Goal: Task Accomplishment & Management: Manage account settings

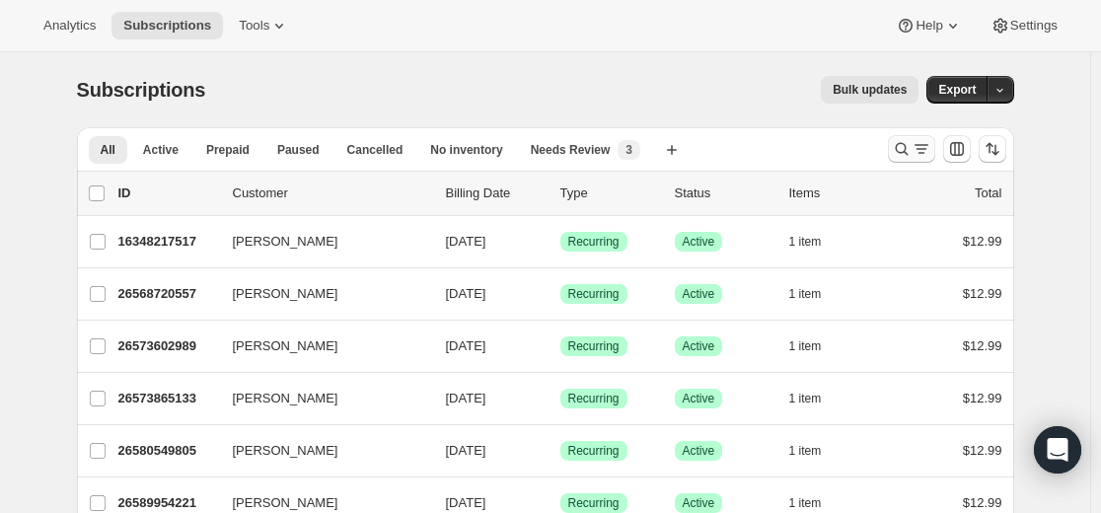
click at [655, 147] on icon "Search and filter results" at bounding box center [902, 149] width 20 height 20
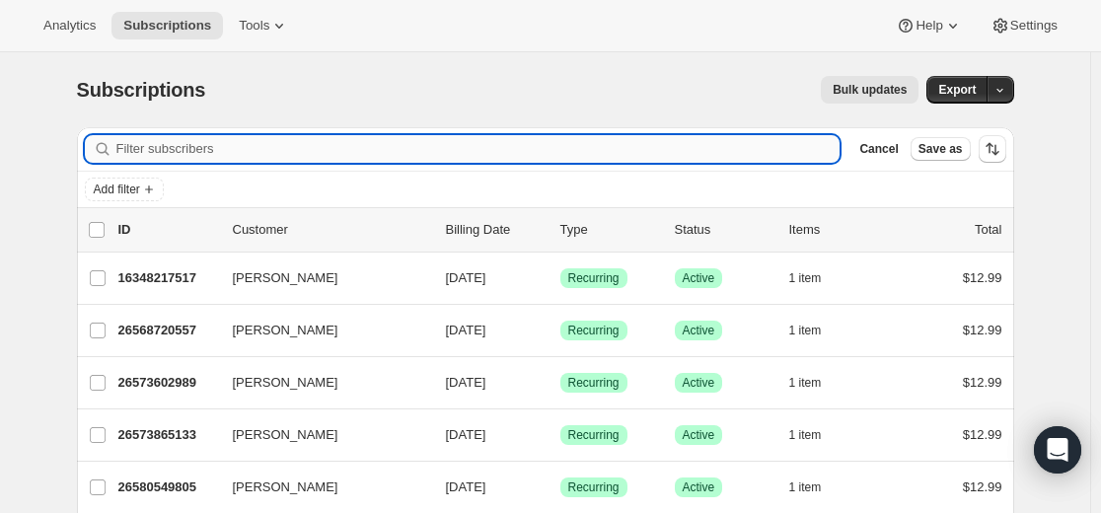
click at [655, 140] on input "Filter subscribers" at bounding box center [478, 149] width 724 height 28
paste input "bethany.bj@outlook.com"
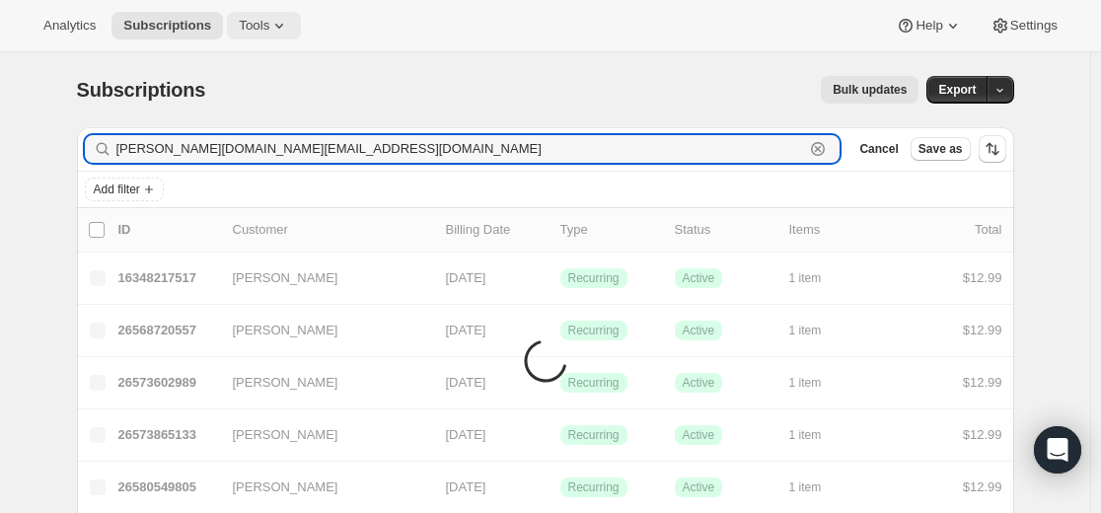
type input "bethany.bj@outlook.com"
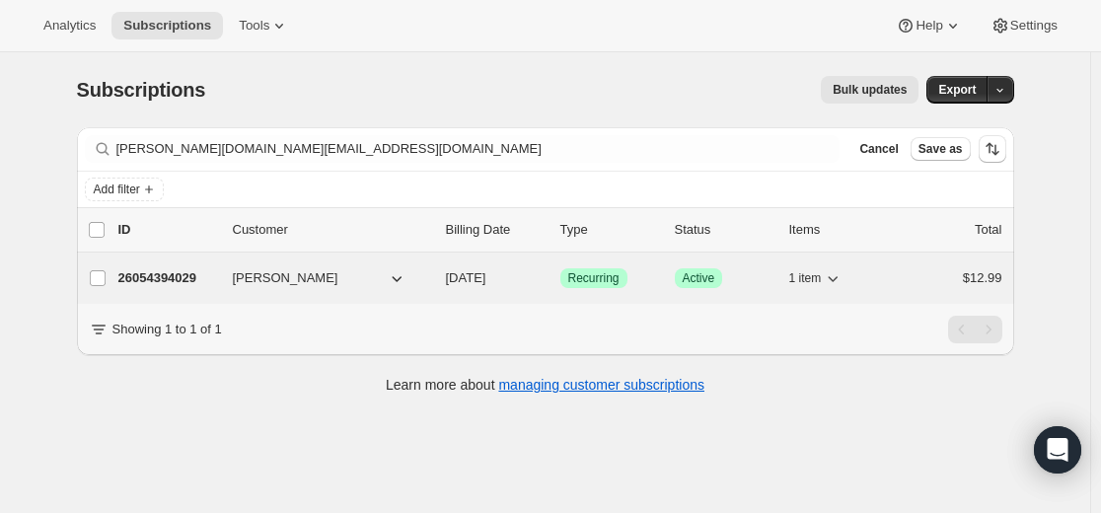
click at [181, 281] on p "26054394029" at bounding box center [167, 278] width 99 height 20
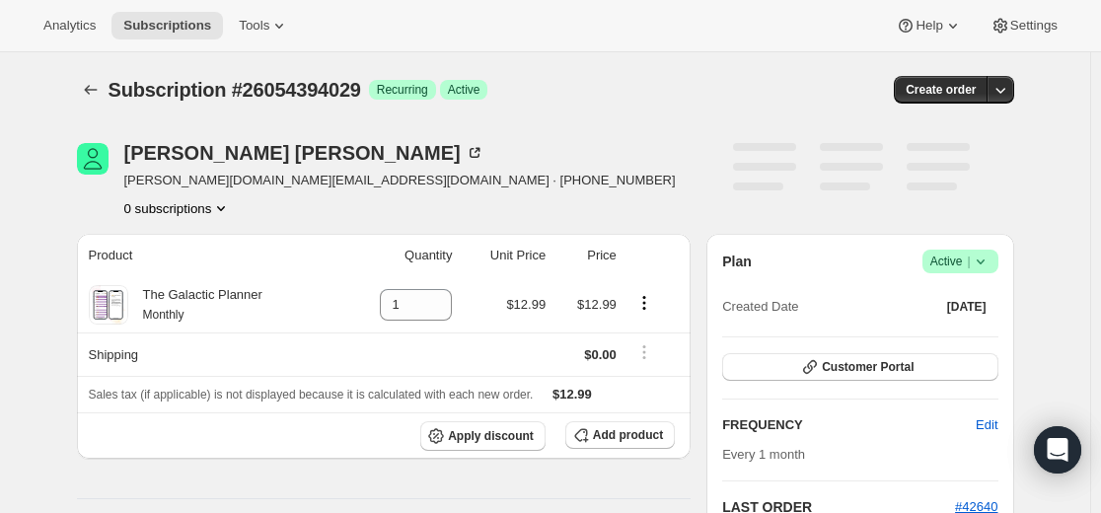
click at [655, 258] on icon at bounding box center [981, 262] width 20 height 20
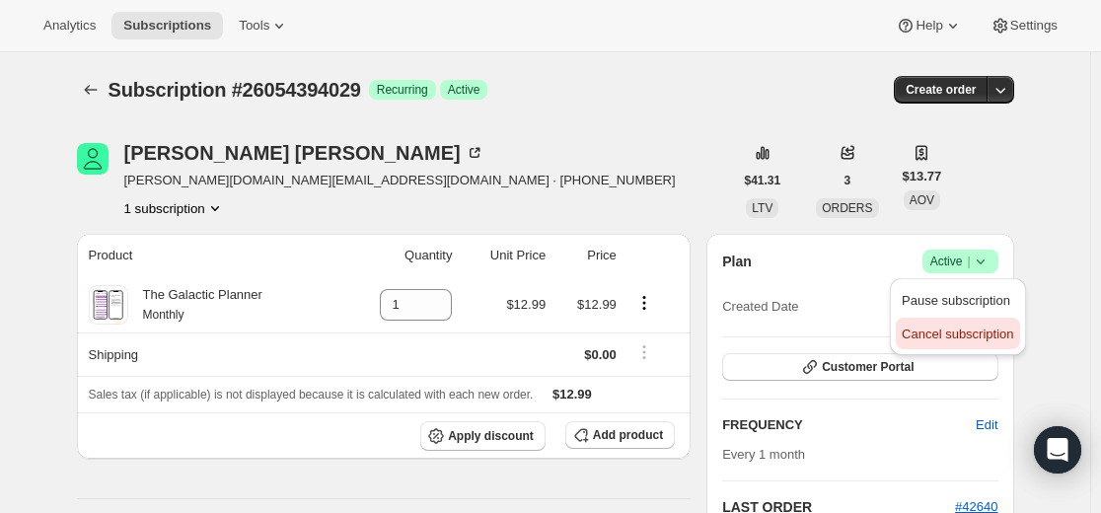
click at [655, 336] on span "Cancel subscription" at bounding box center [958, 334] width 112 height 15
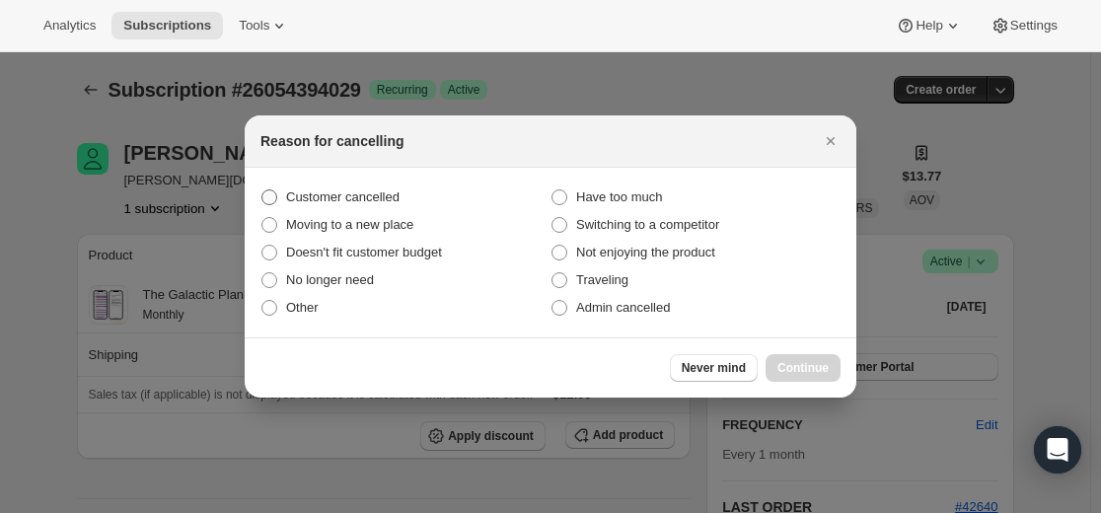
click at [464, 196] on label "Customer cancelled" at bounding box center [406, 198] width 290 height 28
click at [263, 190] on input "Customer cancelled" at bounding box center [262, 189] width 1 height 1
radio input "true"
click at [655, 376] on button "Continue" at bounding box center [803, 368] width 75 height 28
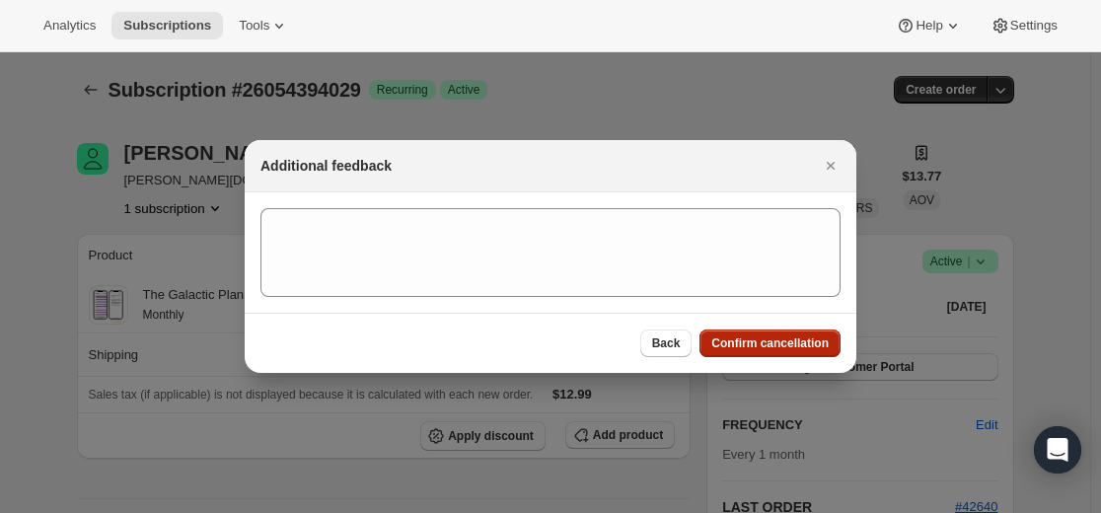
click at [655, 339] on span "Confirm cancellation" at bounding box center [770, 344] width 117 height 16
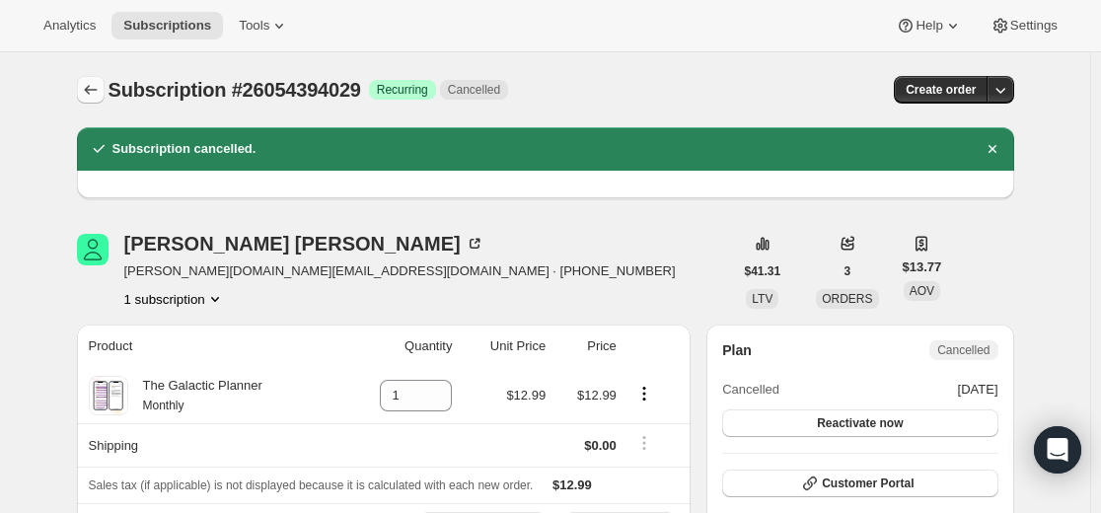
click at [100, 89] on icon "Subscriptions" at bounding box center [91, 90] width 20 height 20
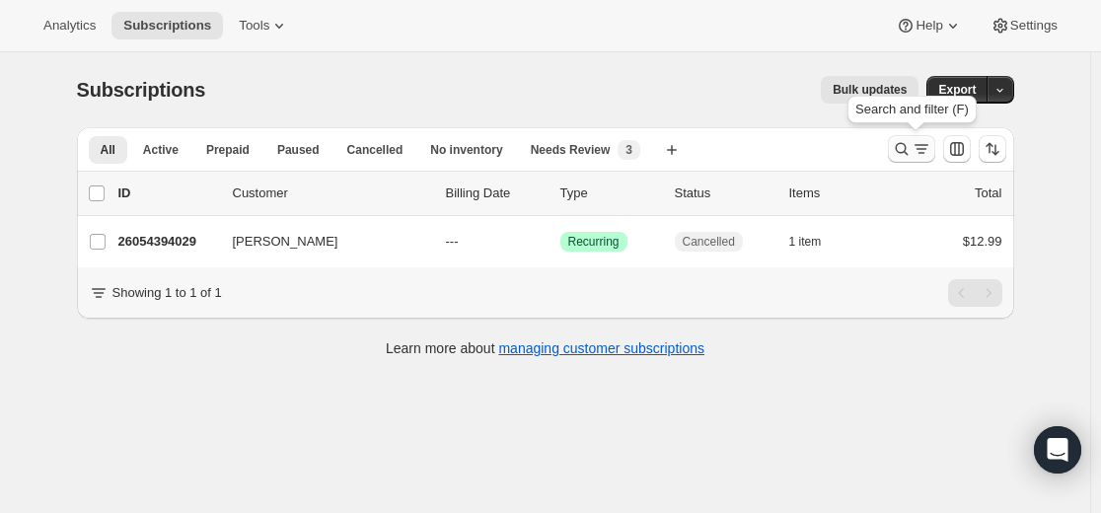
click at [655, 147] on icon "Search and filter results" at bounding box center [901, 149] width 13 height 13
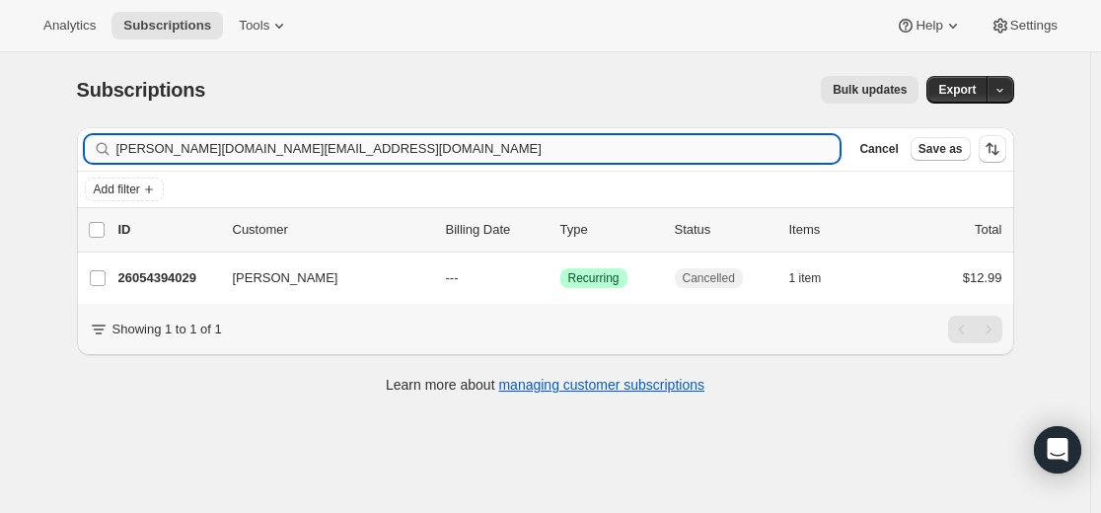
click at [581, 150] on input "bethany.bj@outlook.com" at bounding box center [478, 149] width 724 height 28
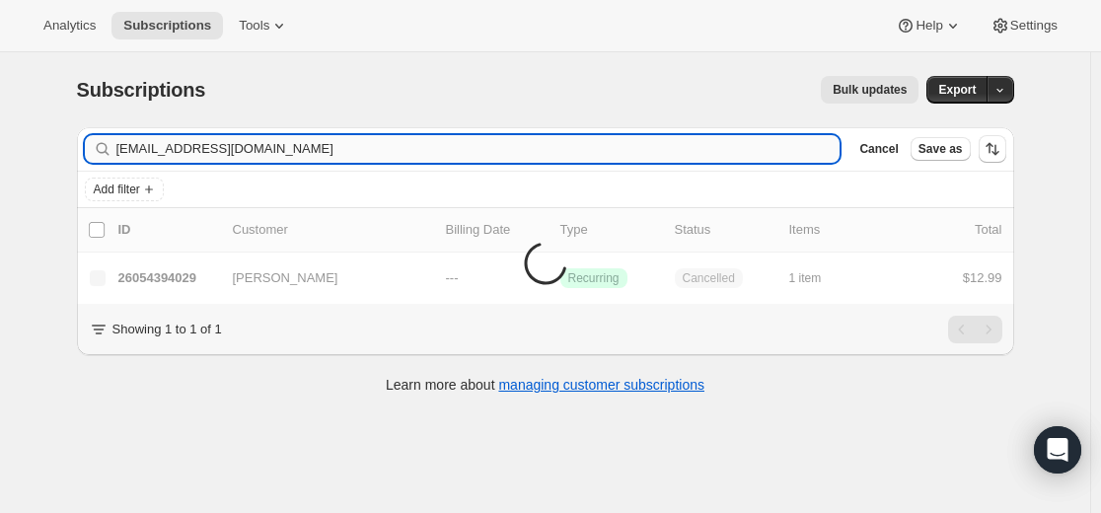
type input "jbdqueen1@gmail.com"
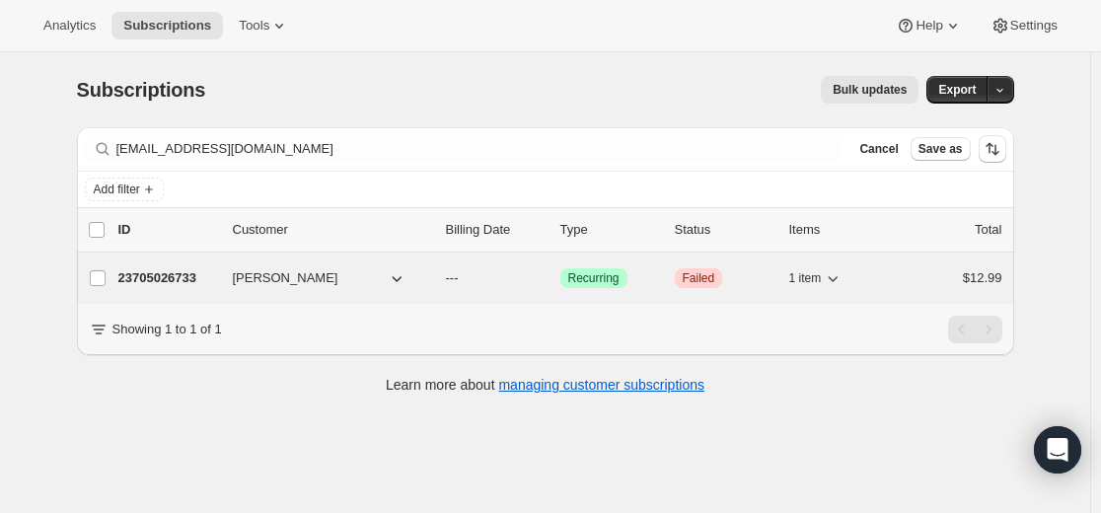
click at [190, 276] on p "23705026733" at bounding box center [167, 278] width 99 height 20
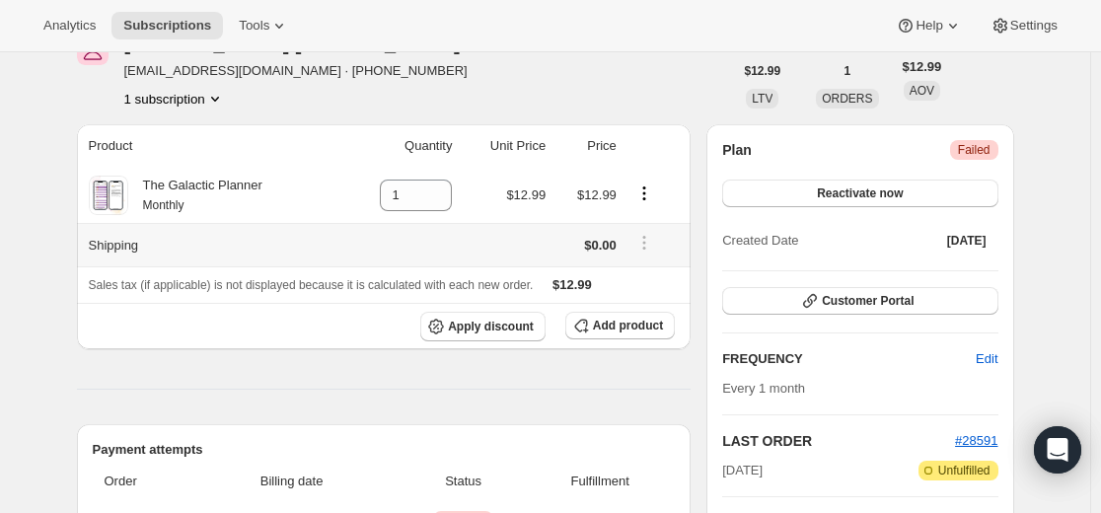
scroll to position [493, 0]
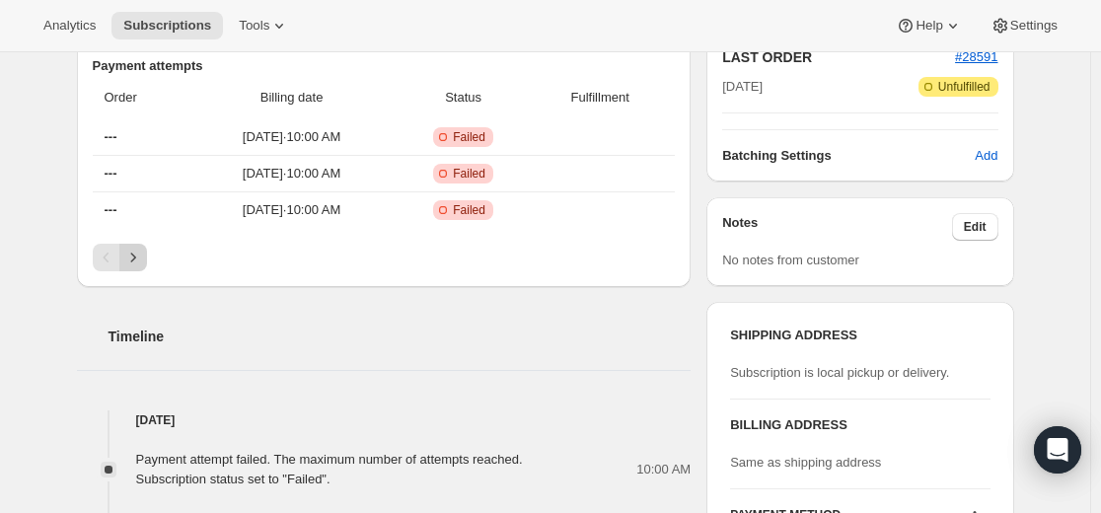
click at [135, 259] on icon "Next" at bounding box center [133, 258] width 20 height 20
click at [131, 260] on icon "Next" at bounding box center [133, 258] width 20 height 20
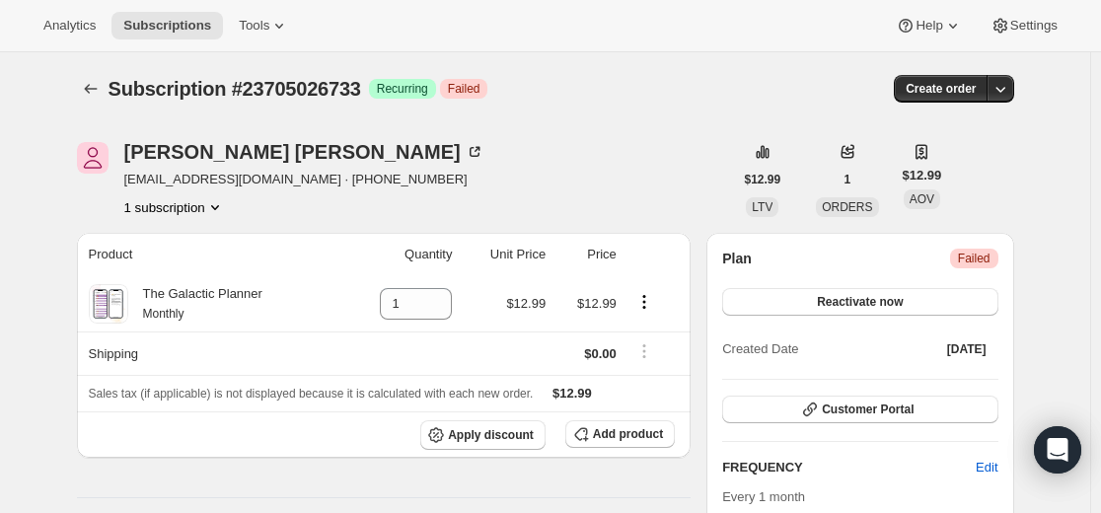
scroll to position [0, 0]
click at [100, 79] on button "Subscriptions" at bounding box center [91, 90] width 28 height 28
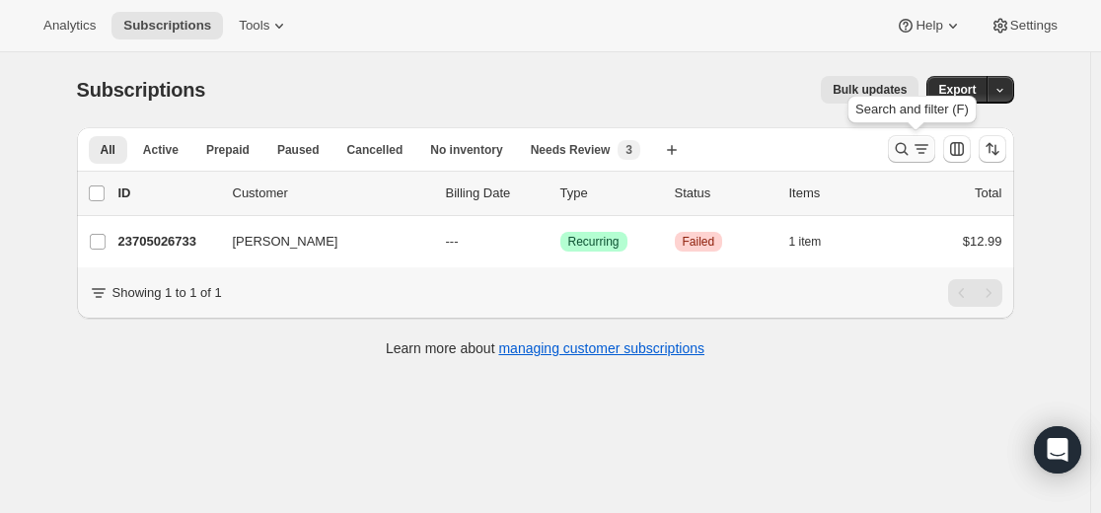
click at [655, 154] on icon "Search and filter results" at bounding box center [901, 149] width 13 height 13
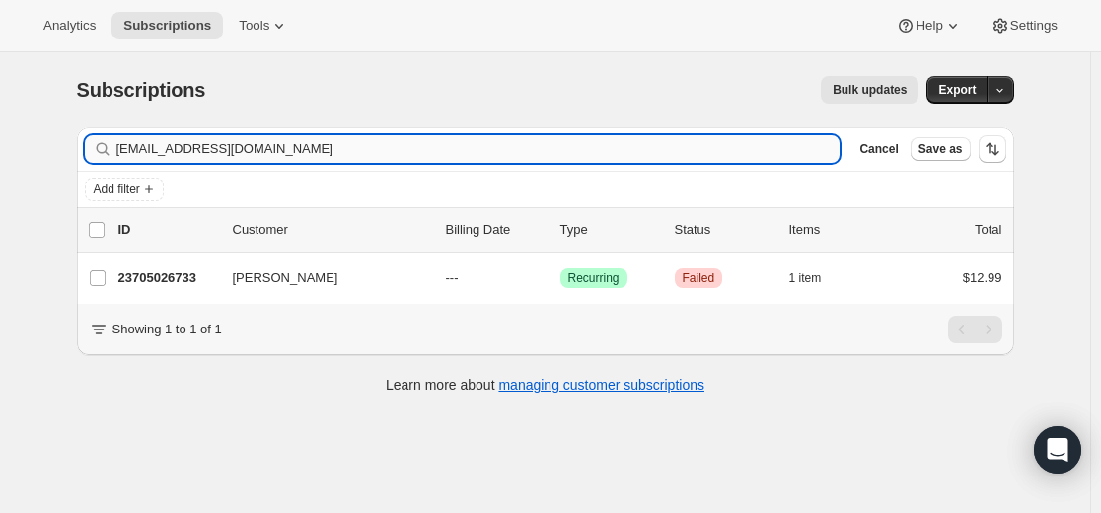
click at [554, 139] on input "jbdqueen1@gmail.com" at bounding box center [478, 149] width 724 height 28
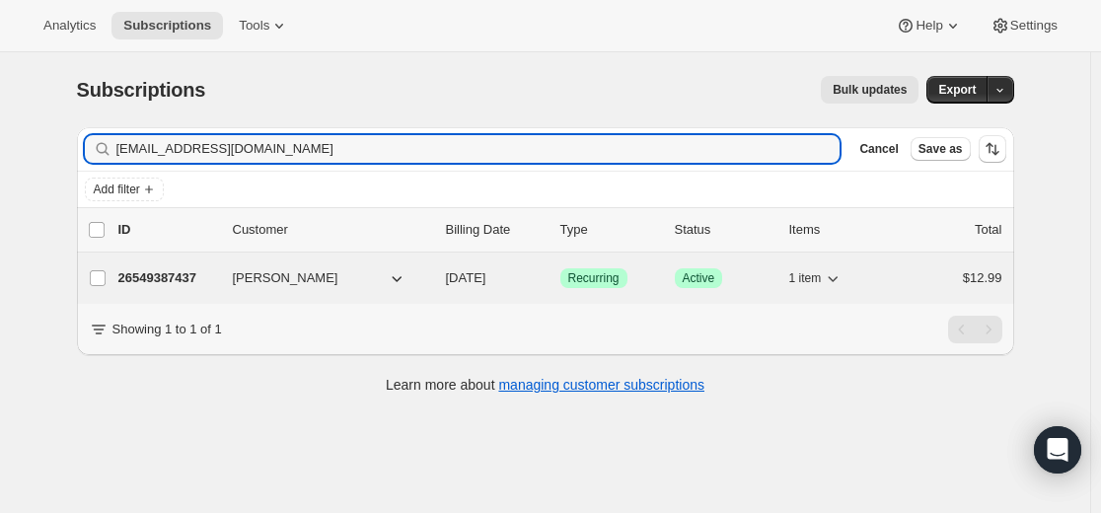
type input "[EMAIL_ADDRESS][DOMAIN_NAME]"
click at [181, 275] on p "26549387437" at bounding box center [167, 278] width 99 height 20
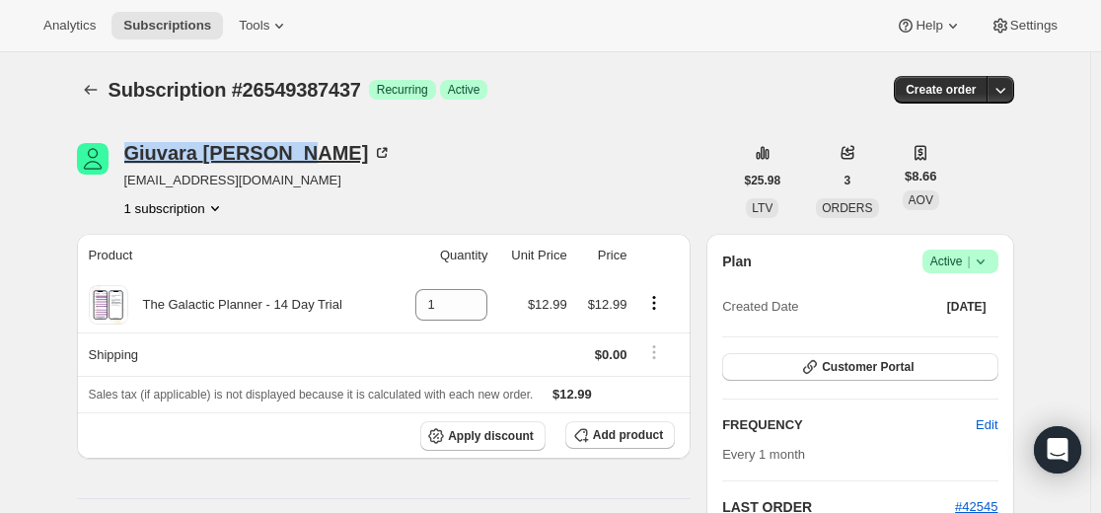
drag, startPoint x: 128, startPoint y: 137, endPoint x: 304, endPoint y: 151, distance: 176.2
copy div "Giuvara Alexandru"
click at [101, 81] on icon "Subscriptions" at bounding box center [91, 90] width 20 height 20
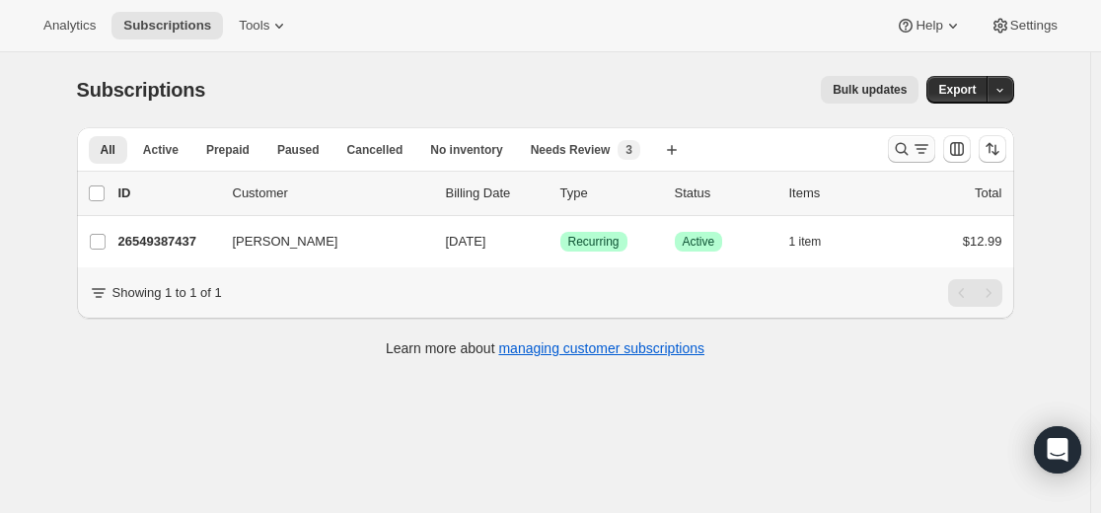
click at [904, 142] on icon "Search and filter results" at bounding box center [902, 149] width 20 height 20
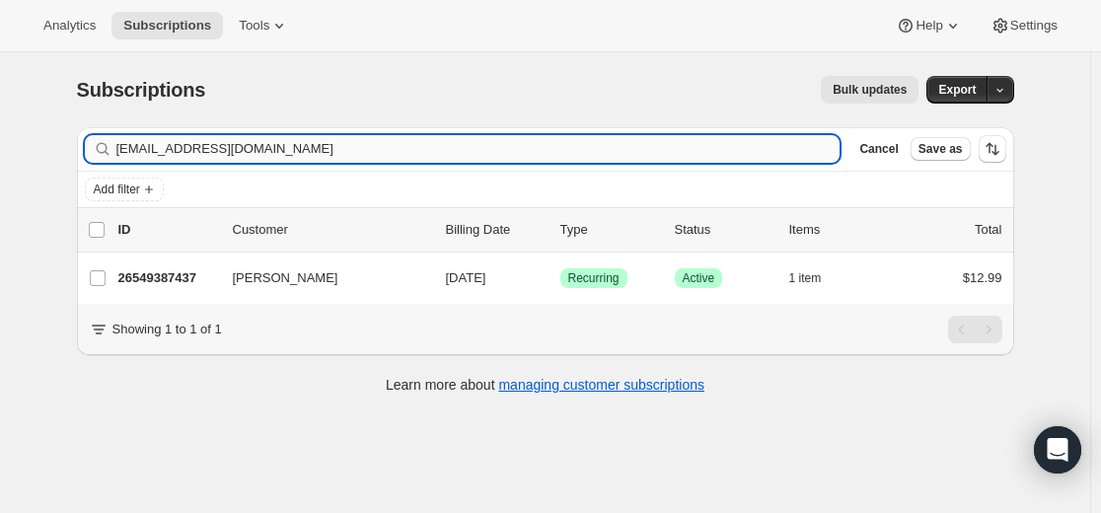
click at [691, 145] on input "[EMAIL_ADDRESS][DOMAIN_NAME]" at bounding box center [478, 149] width 724 height 28
type input "[PERSON_NAME][EMAIL_ADDRESS][DOMAIN_NAME]"
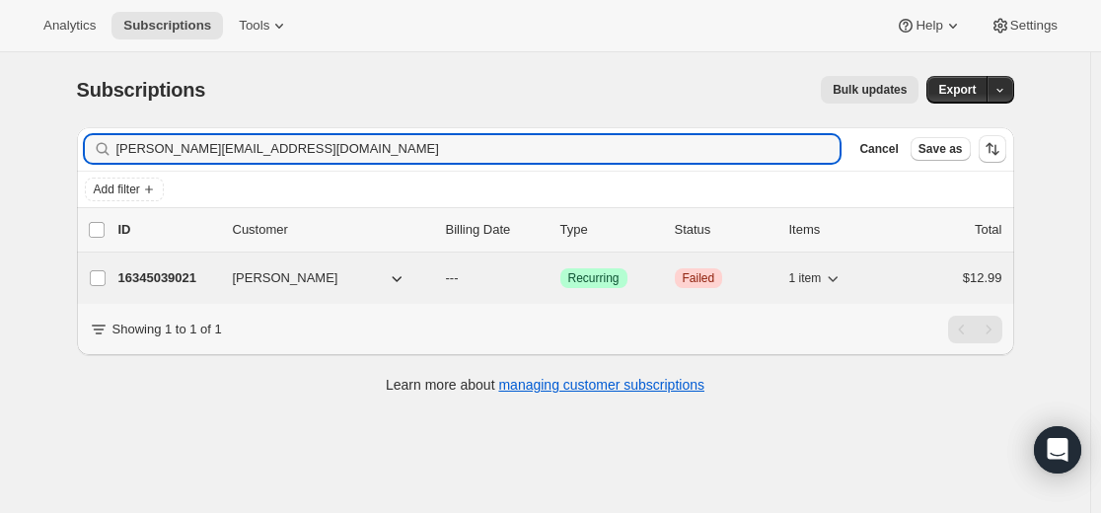
click at [193, 279] on p "16345039021" at bounding box center [167, 278] width 99 height 20
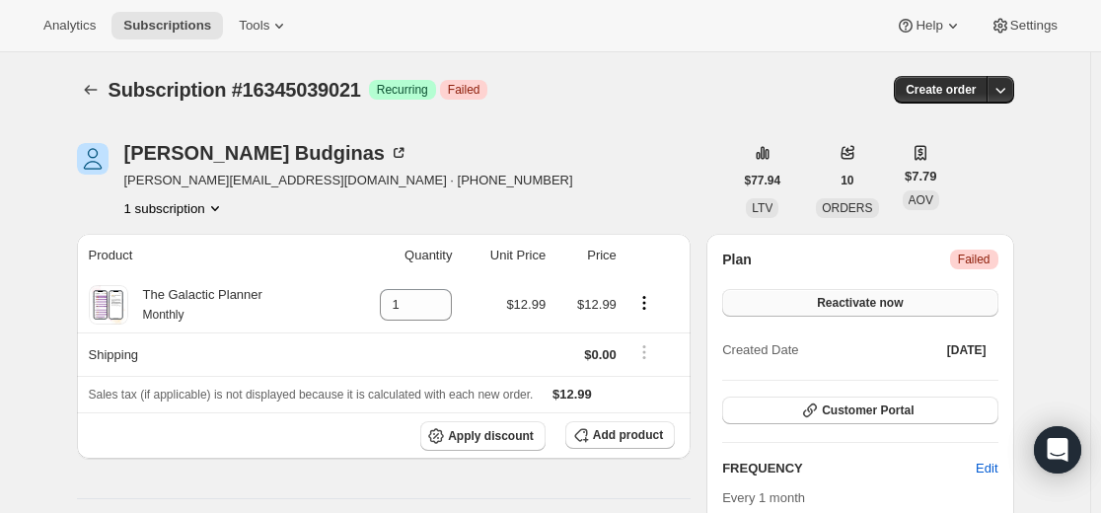
click at [918, 305] on button "Reactivate now" at bounding box center [859, 303] width 275 height 28
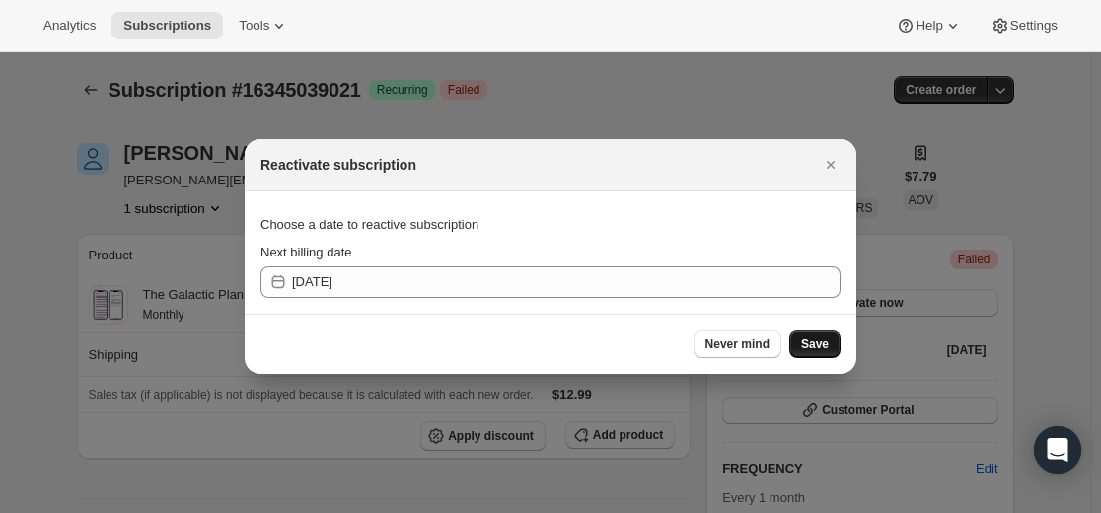
click at [814, 346] on span "Save" at bounding box center [815, 345] width 28 height 16
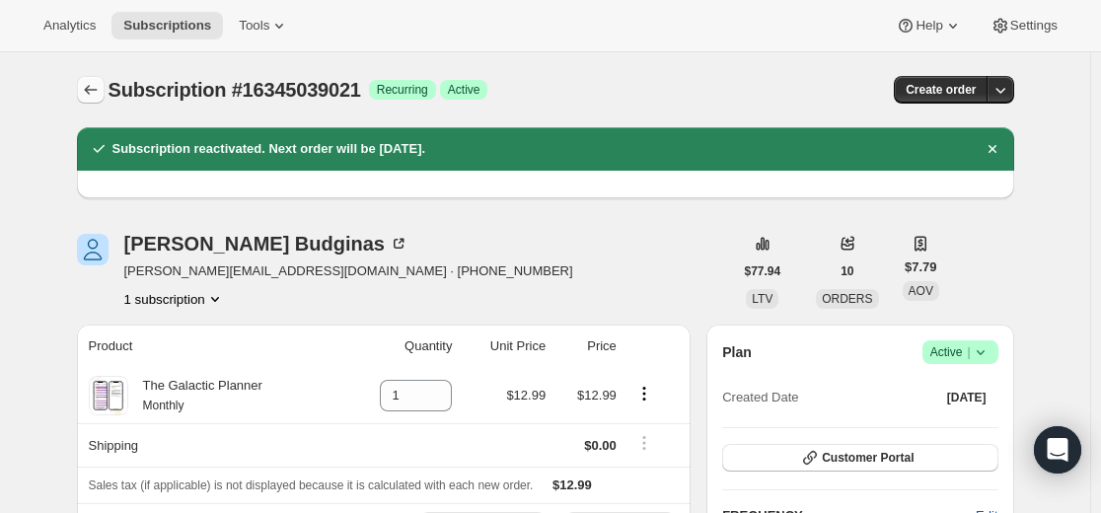
click at [100, 96] on icon "Subscriptions" at bounding box center [91, 90] width 20 height 20
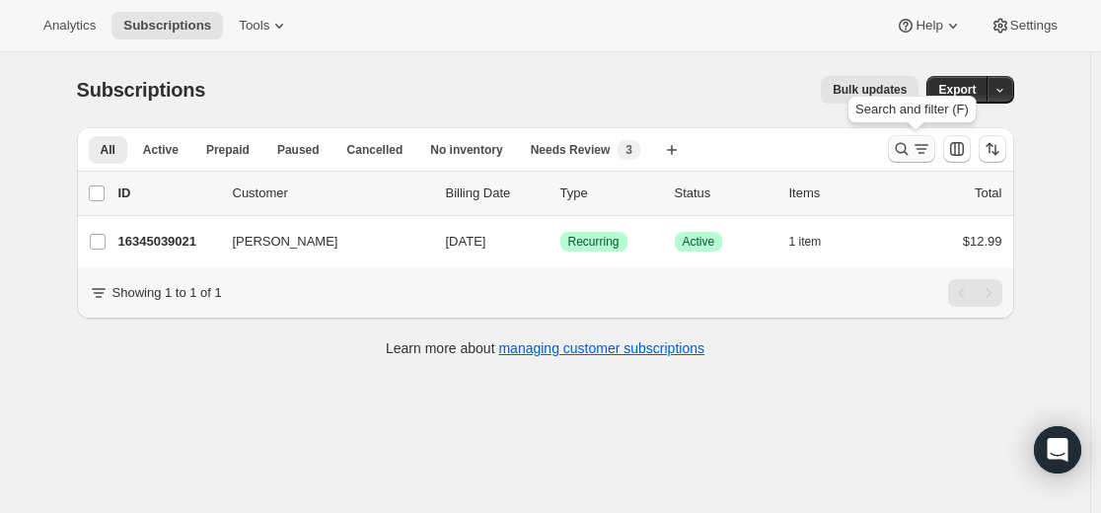
click at [908, 148] on icon "Search and filter results" at bounding box center [901, 149] width 13 height 13
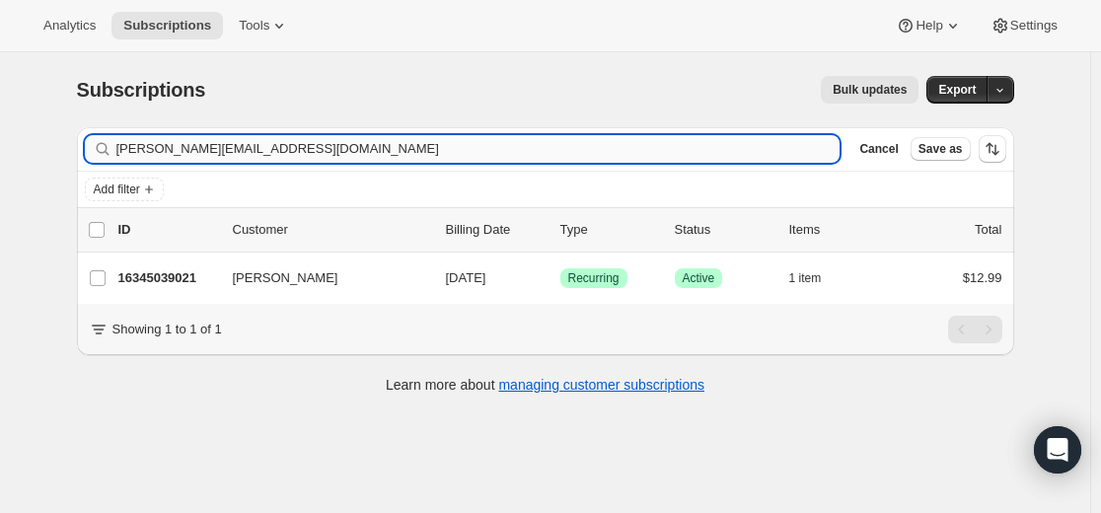
click at [648, 148] on input "[PERSON_NAME][EMAIL_ADDRESS][DOMAIN_NAME]" at bounding box center [478, 149] width 724 height 28
type input "[EMAIL_ADDRESS][DOMAIN_NAME]"
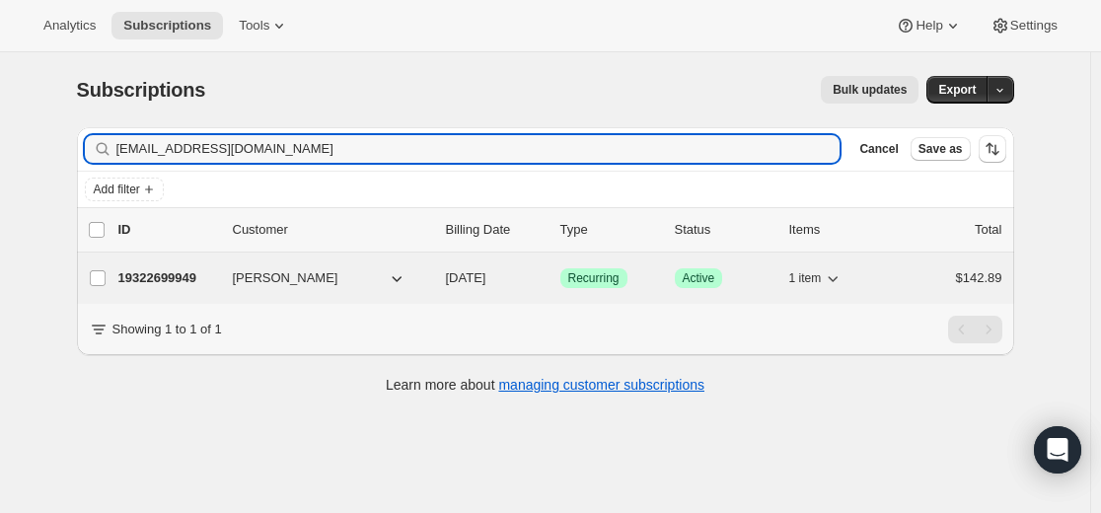
click at [174, 275] on p "19322699949" at bounding box center [167, 278] width 99 height 20
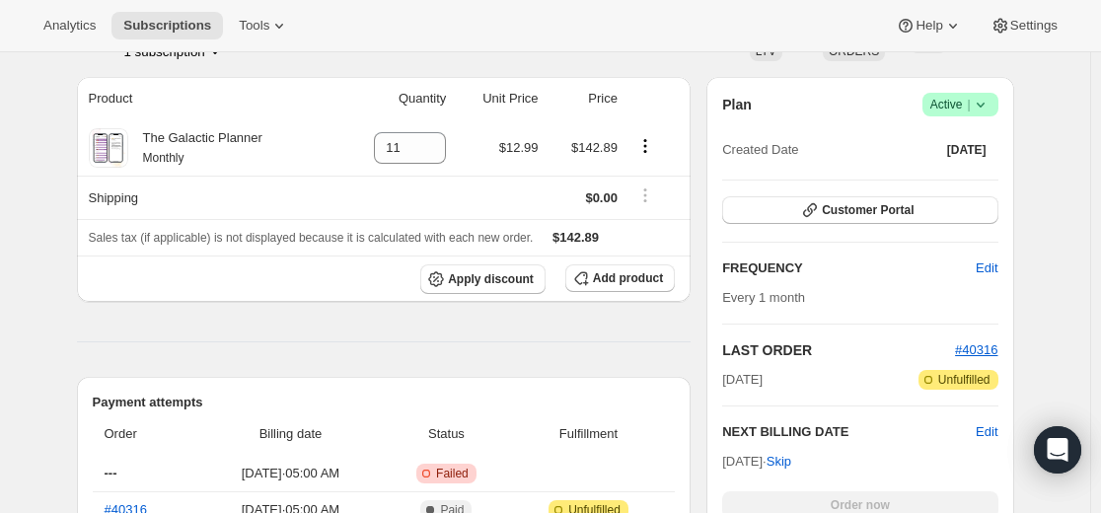
scroll to position [493, 0]
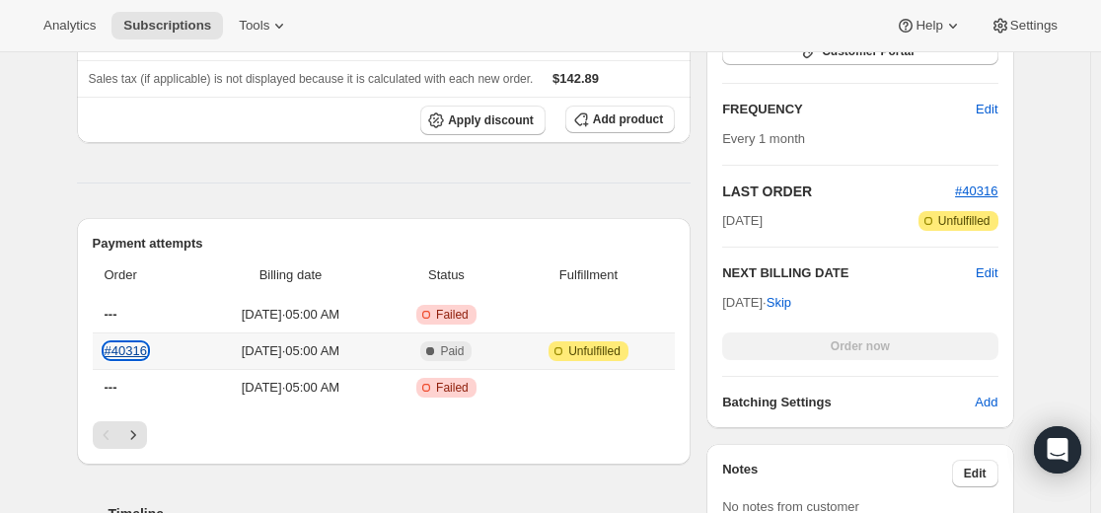
click at [143, 352] on link "#40316" at bounding box center [126, 350] width 42 height 15
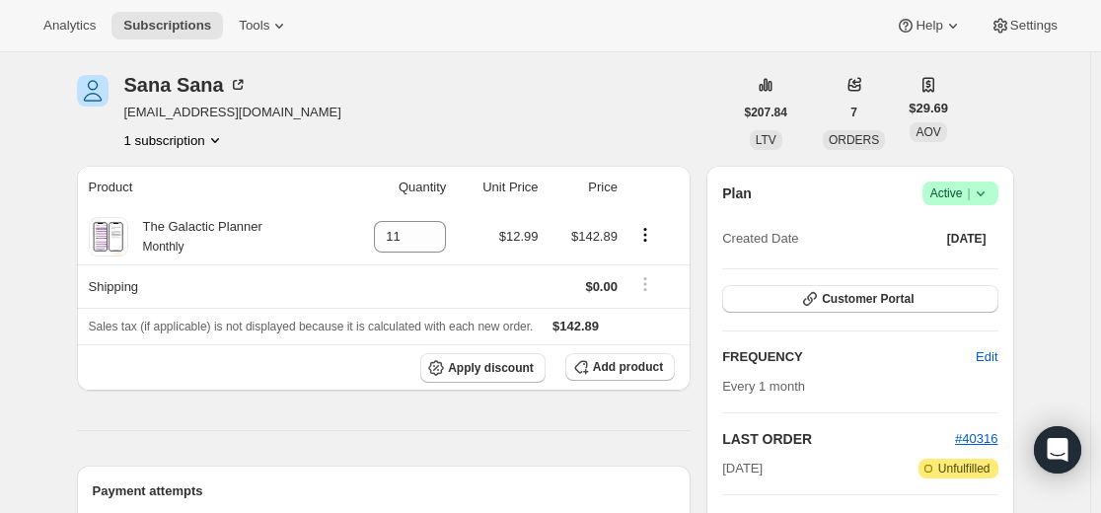
scroll to position [197, 0]
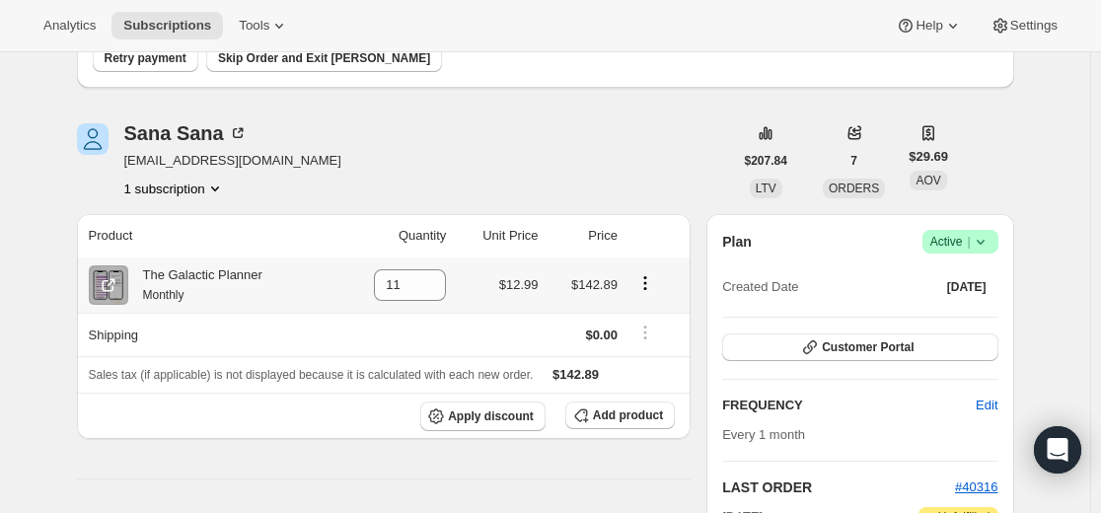
click at [650, 279] on icon "Product actions" at bounding box center [646, 283] width 20 height 20
click at [652, 321] on span "Swap variant" at bounding box center [650, 321] width 74 height 15
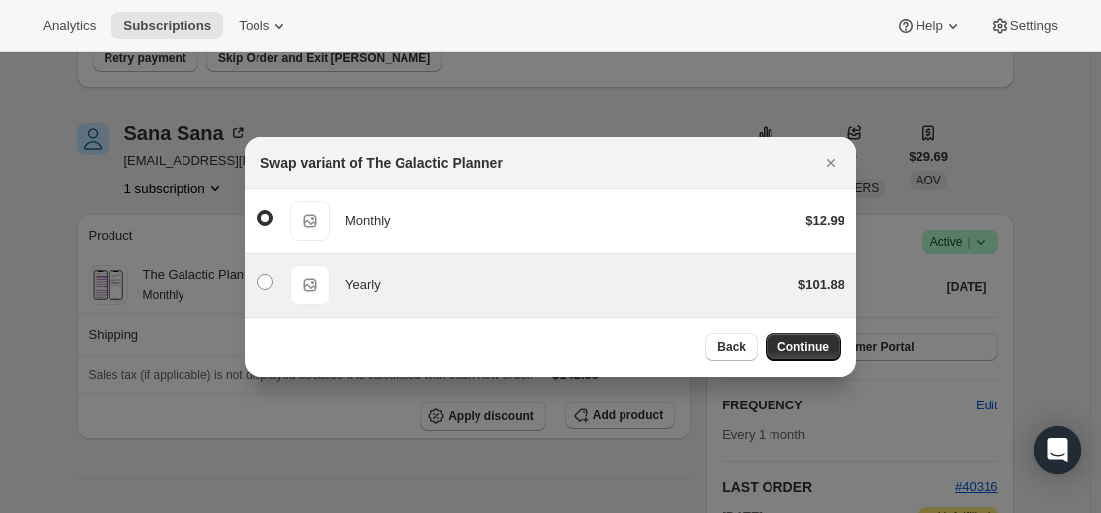
click at [451, 280] on div "Yearly" at bounding box center [563, 285] width 437 height 20
radio input "false"
radio input "true"
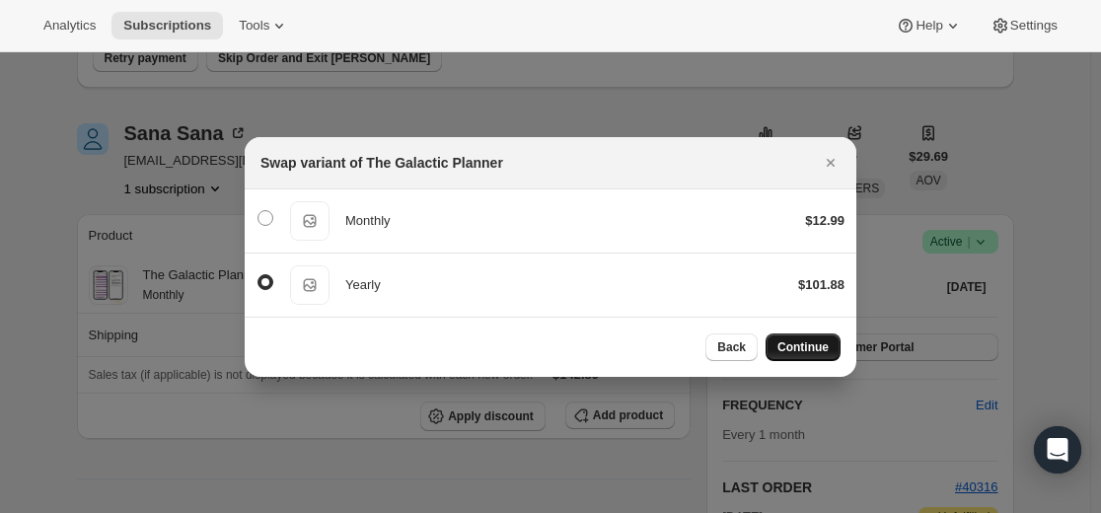
click at [800, 347] on span "Continue" at bounding box center [803, 347] width 51 height 16
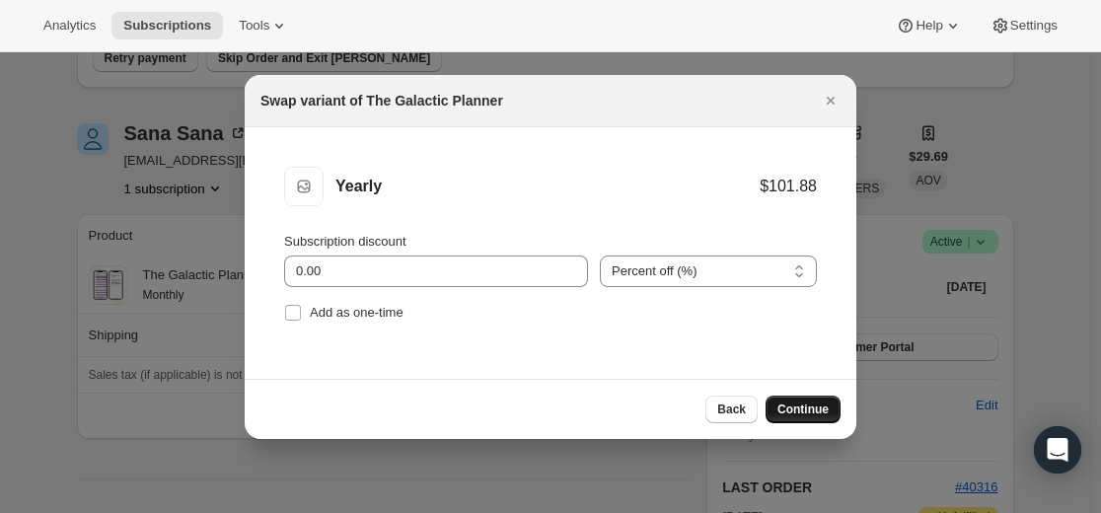
click at [802, 410] on span "Continue" at bounding box center [803, 410] width 51 height 16
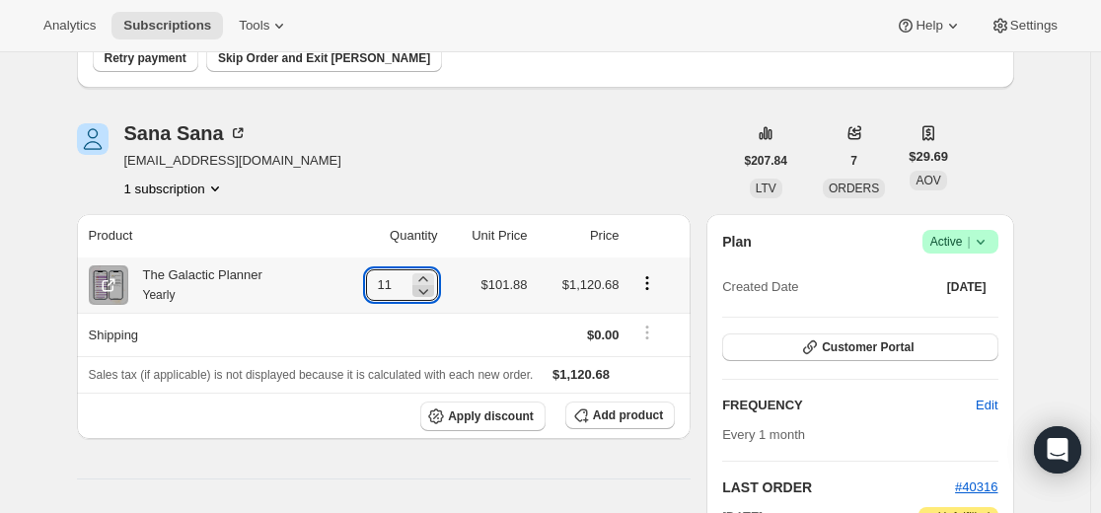
click at [419, 286] on icon at bounding box center [423, 291] width 20 height 20
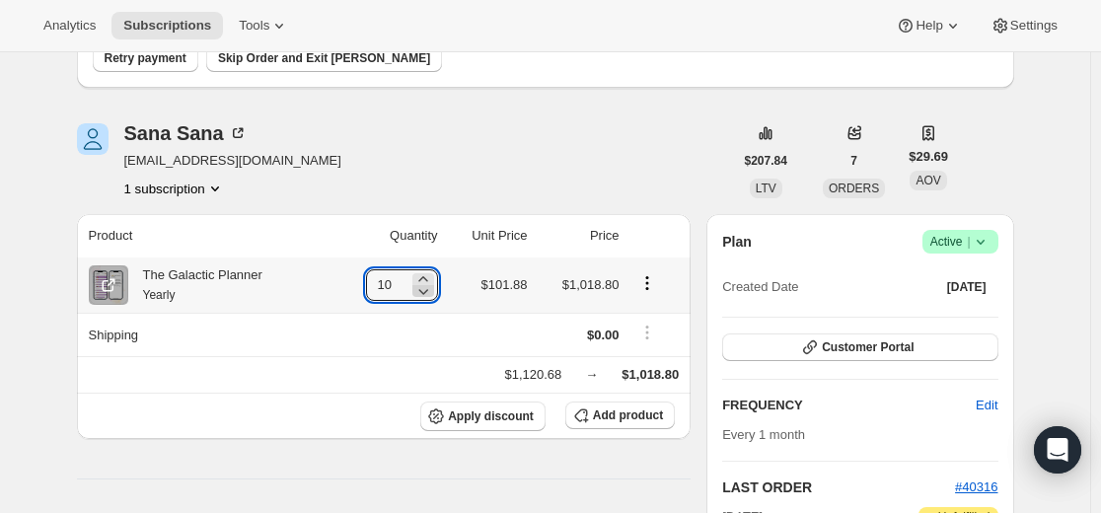
click at [428, 292] on icon at bounding box center [423, 291] width 20 height 20
click at [428, 292] on icon at bounding box center [431, 291] width 20 height 20
click at [429, 293] on icon at bounding box center [431, 291] width 20 height 20
click at [434, 293] on icon at bounding box center [431, 291] width 20 height 20
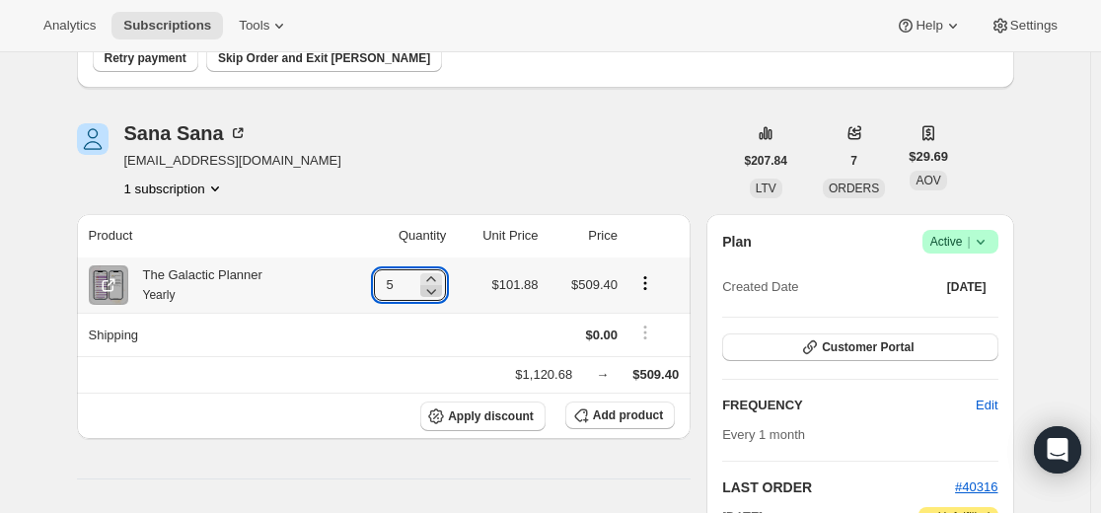
click at [436, 292] on icon at bounding box center [431, 291] width 20 height 20
click at [436, 292] on icon at bounding box center [432, 292] width 10 height 6
click at [436, 292] on icon at bounding box center [431, 291] width 20 height 20
click at [436, 292] on icon at bounding box center [432, 292] width 10 height 6
type input "1"
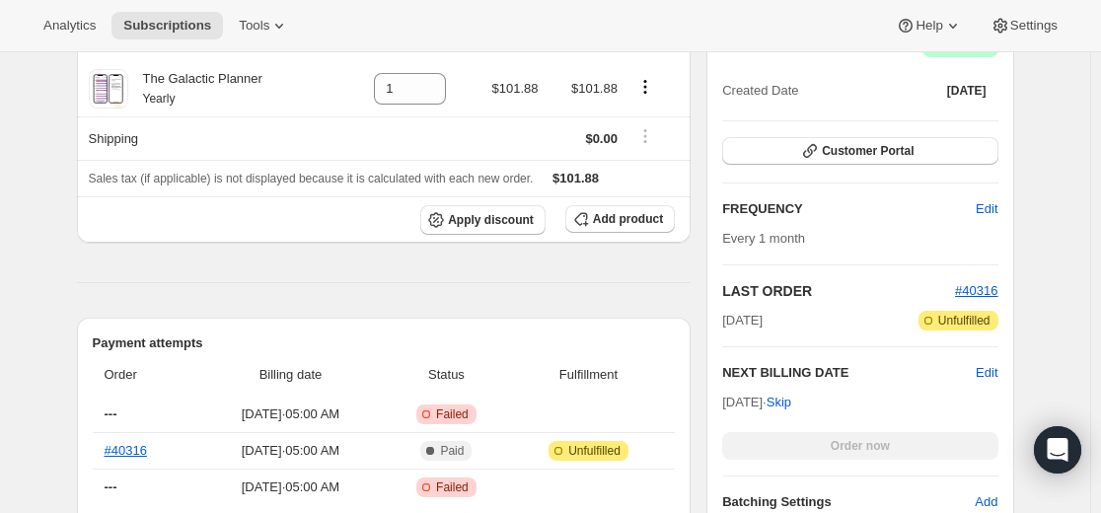
scroll to position [395, 0]
click at [995, 212] on span "Edit" at bounding box center [987, 208] width 22 height 20
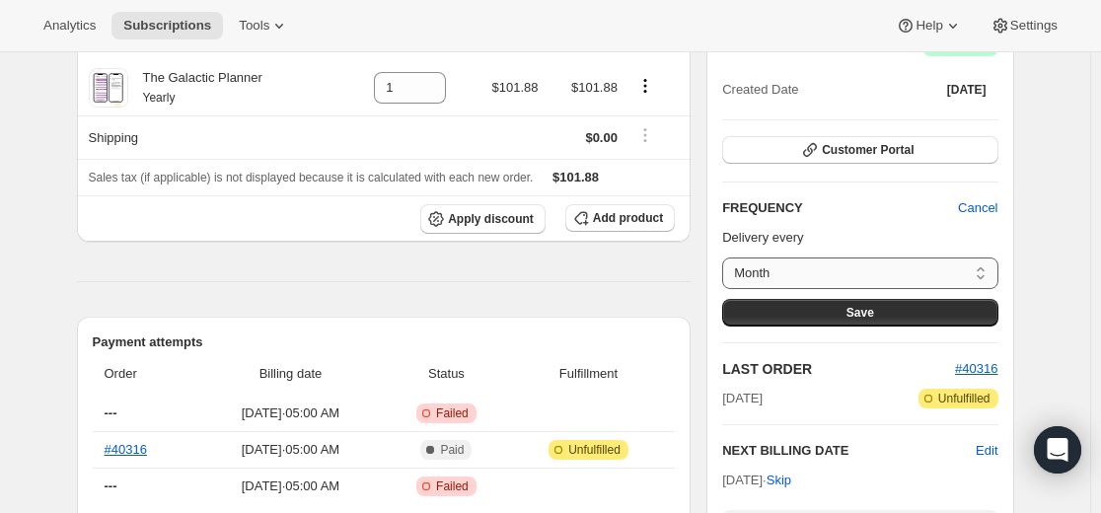
click at [972, 266] on select "Month Custom..." at bounding box center [859, 274] width 275 height 32
select select "custom"
click at [727, 258] on select "Month Custom..." at bounding box center [859, 274] width 275 height 32
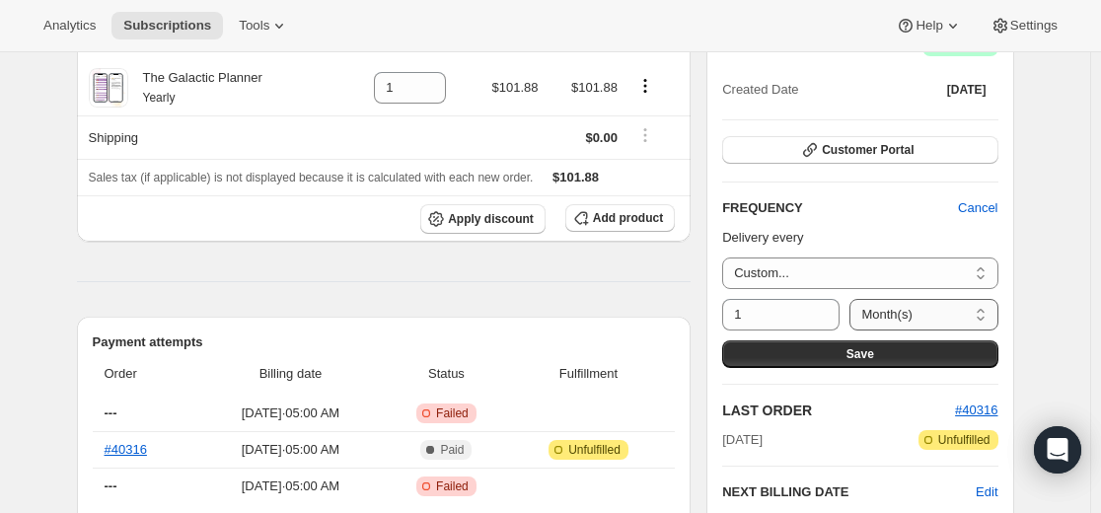
click at [903, 316] on select "Day(s) Week(s) Month(s) Year(s)" at bounding box center [924, 315] width 148 height 32
select select "YEAR"
click at [858, 299] on select "Day(s) Week(s) Month(s) Year(s)" at bounding box center [924, 315] width 148 height 32
click at [891, 353] on button "Save" at bounding box center [859, 354] width 275 height 28
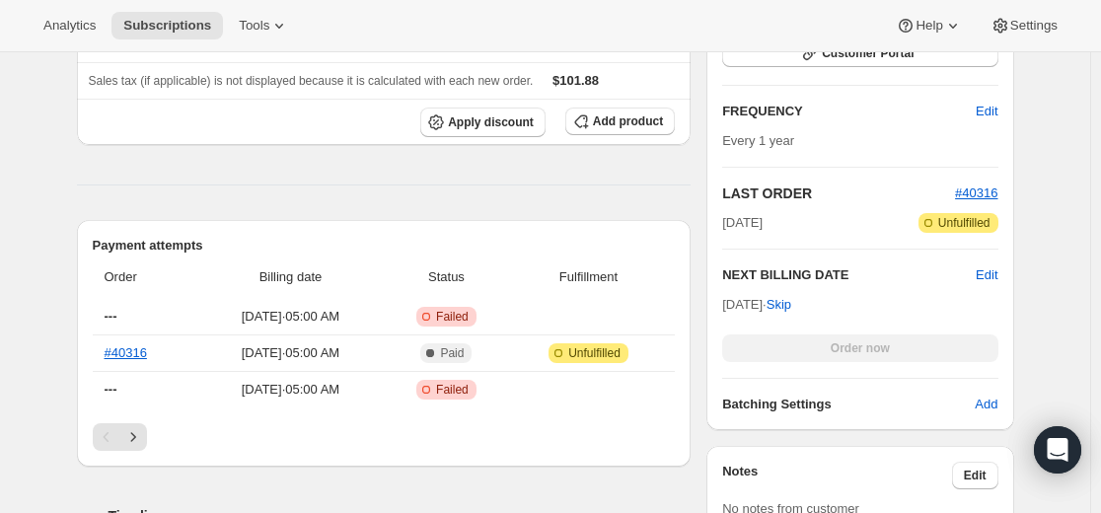
scroll to position [592, 0]
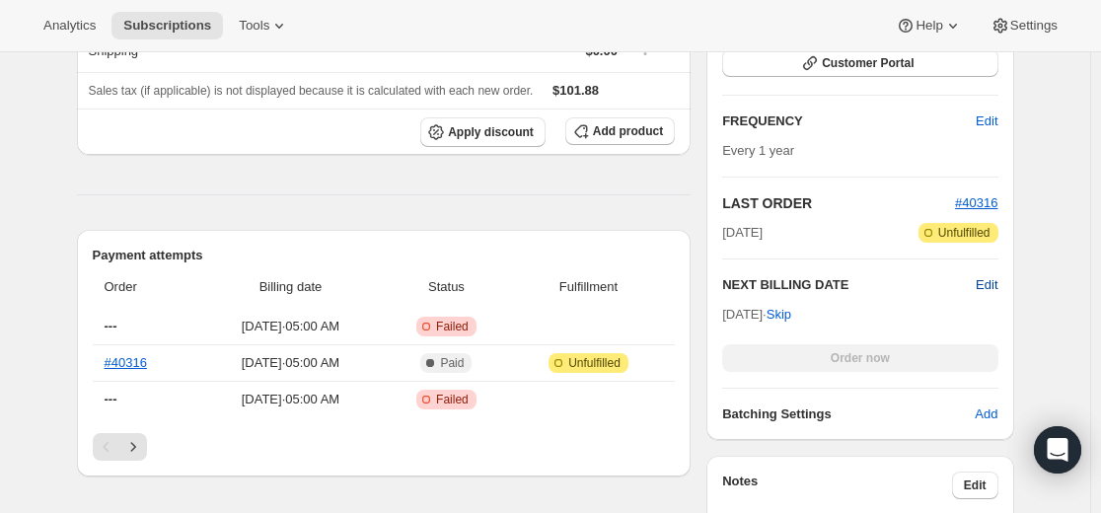
click at [996, 286] on span "Edit" at bounding box center [987, 285] width 22 height 20
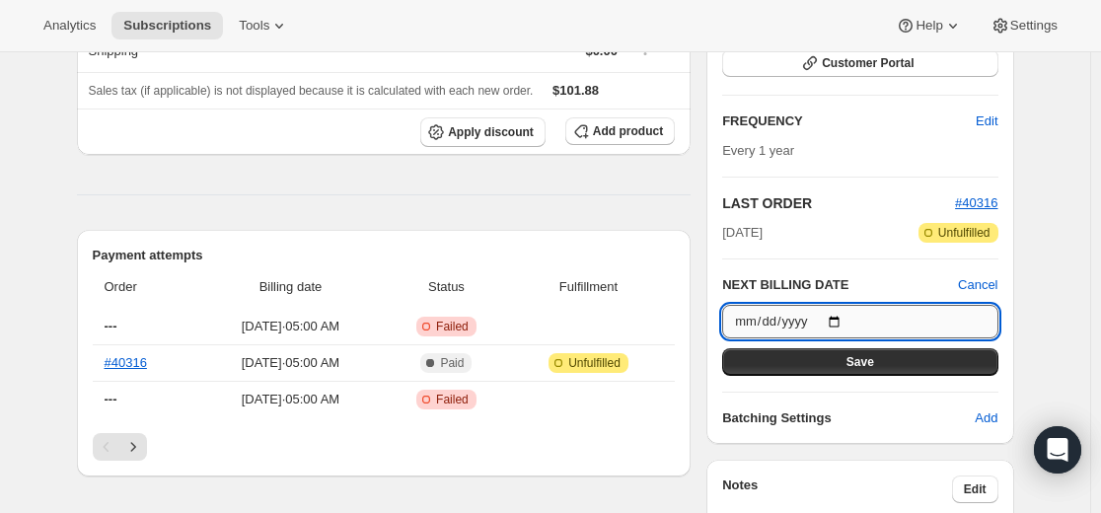
click at [852, 320] on input "[DATE]" at bounding box center [859, 322] width 275 height 34
click at [846, 325] on input "[DATE]" at bounding box center [859, 322] width 275 height 34
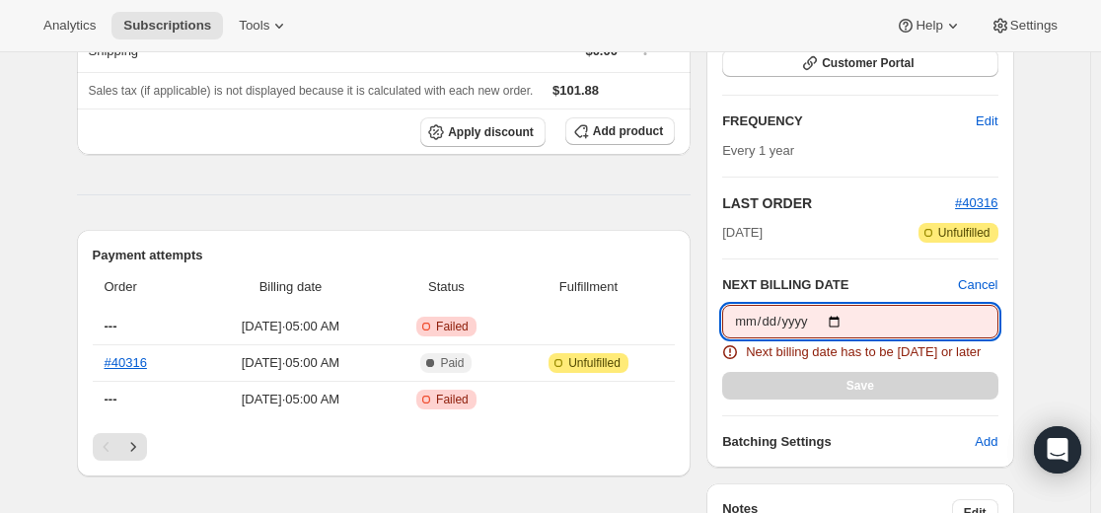
click at [847, 323] on input "[DATE]" at bounding box center [859, 322] width 275 height 34
type input "[DATE]"
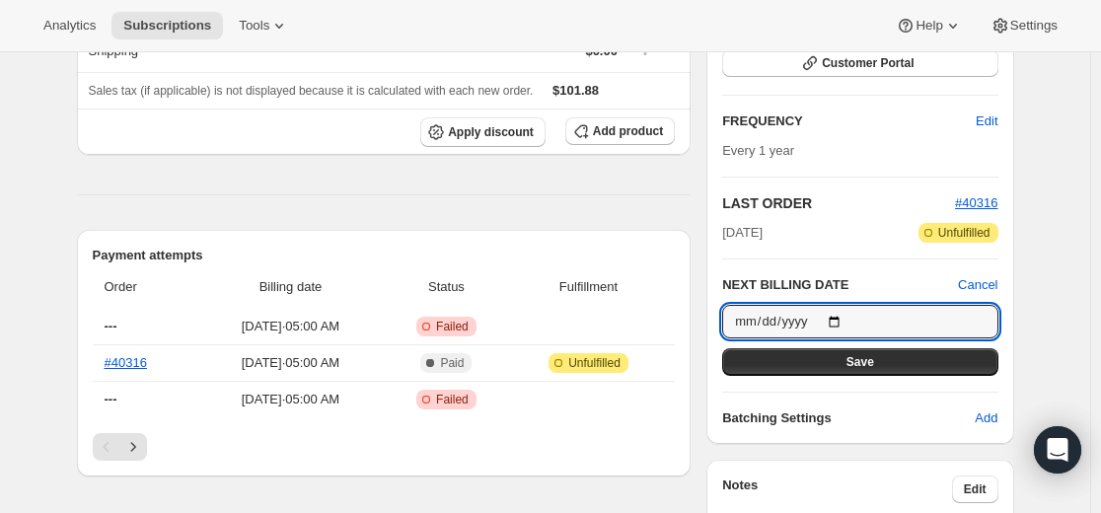
click at [863, 363] on span "Save" at bounding box center [861, 362] width 28 height 16
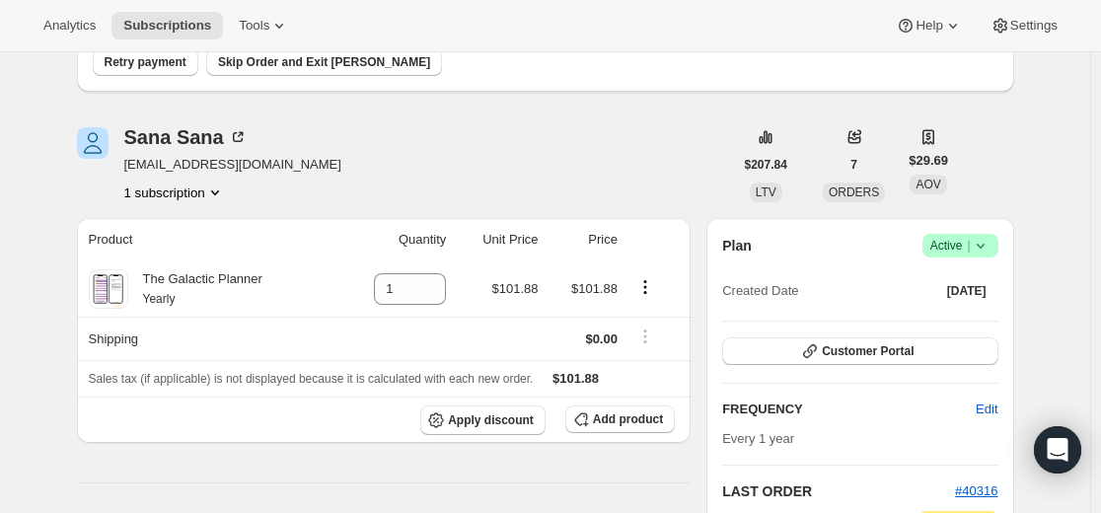
scroll to position [0, 0]
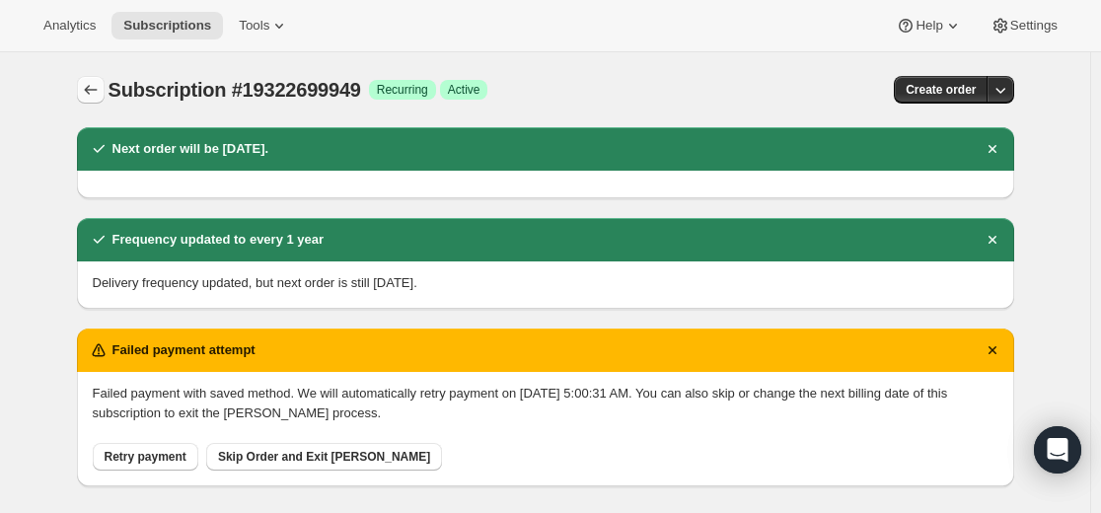
click at [92, 84] on icon "Subscriptions" at bounding box center [91, 90] width 20 height 20
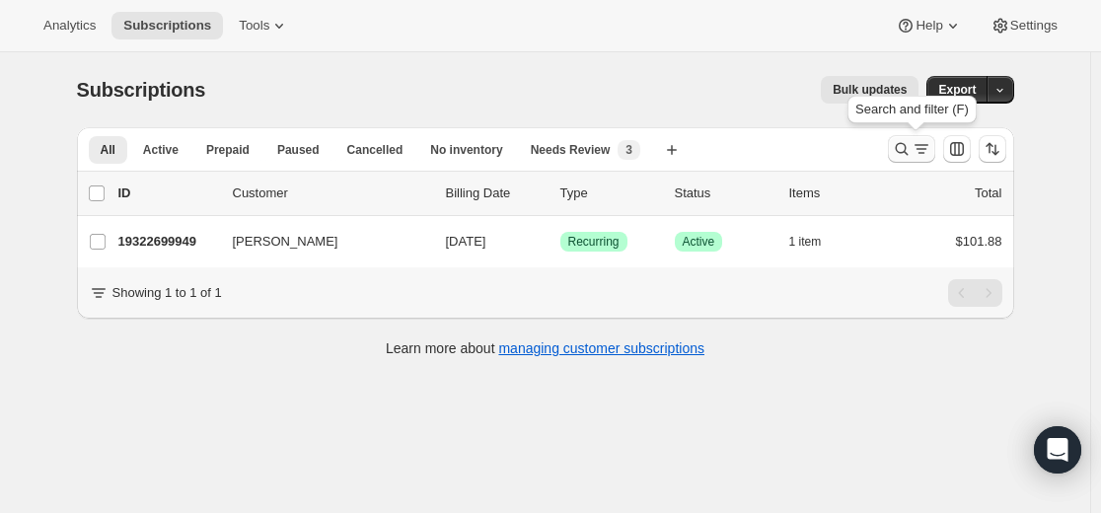
click at [899, 146] on icon "Search and filter results" at bounding box center [902, 149] width 20 height 20
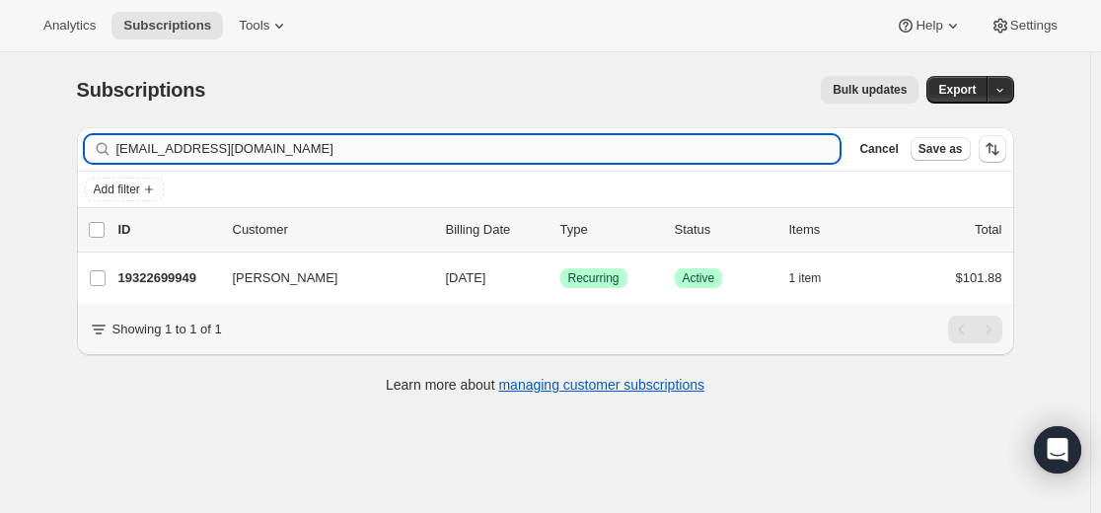
click at [695, 146] on input "[EMAIL_ADDRESS][DOMAIN_NAME]" at bounding box center [478, 149] width 724 height 28
type input "[EMAIL_ADDRESS][DOMAIN_NAME]"
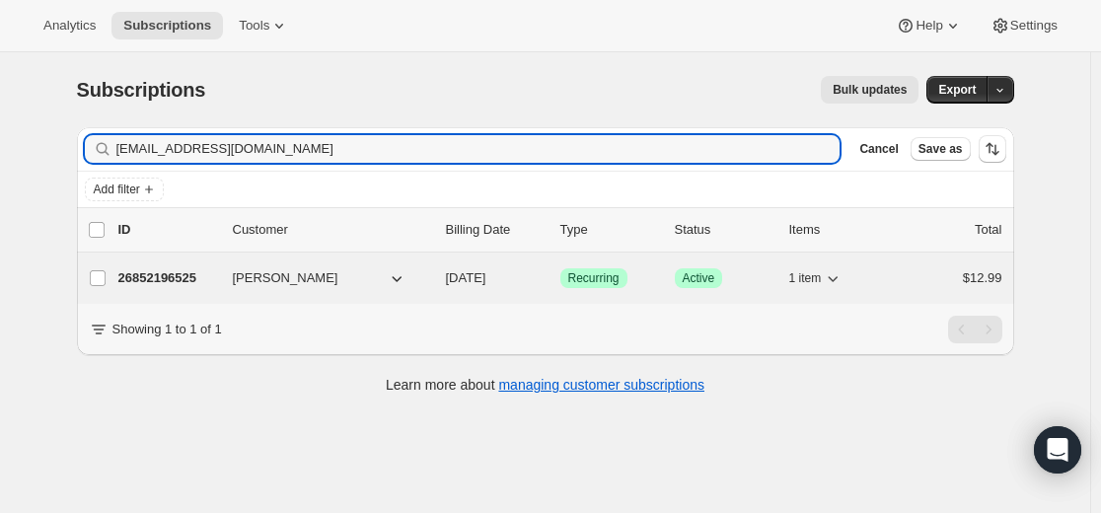
click at [161, 274] on p "26852196525" at bounding box center [167, 278] width 99 height 20
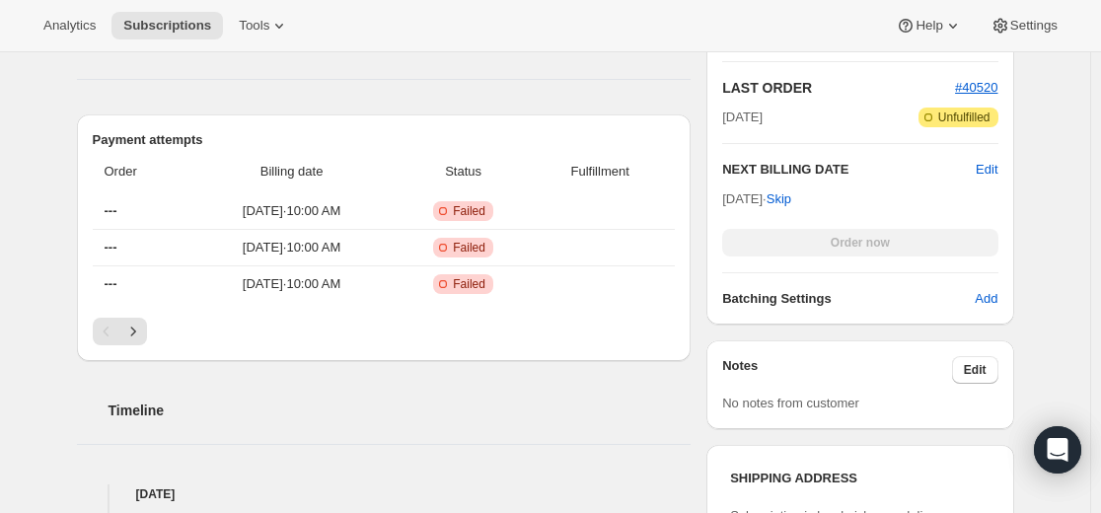
scroll to position [789, 0]
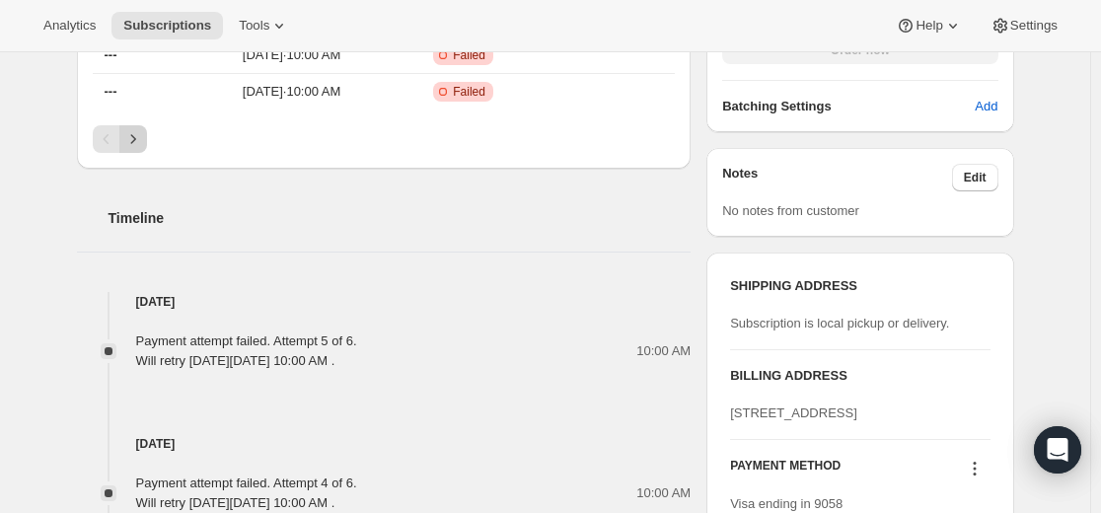
click at [135, 140] on icon "Next" at bounding box center [132, 138] width 5 height 9
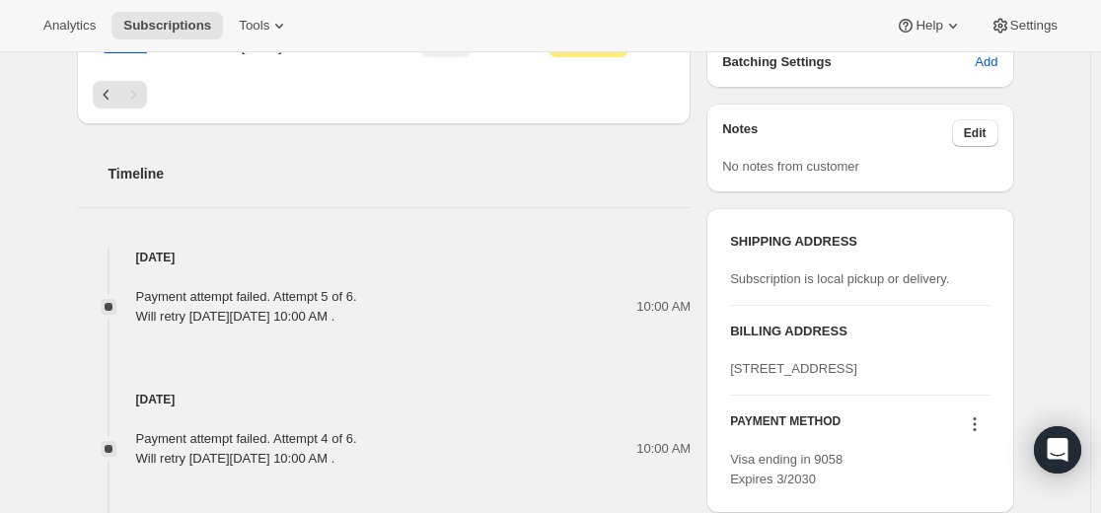
scroll to position [987, 0]
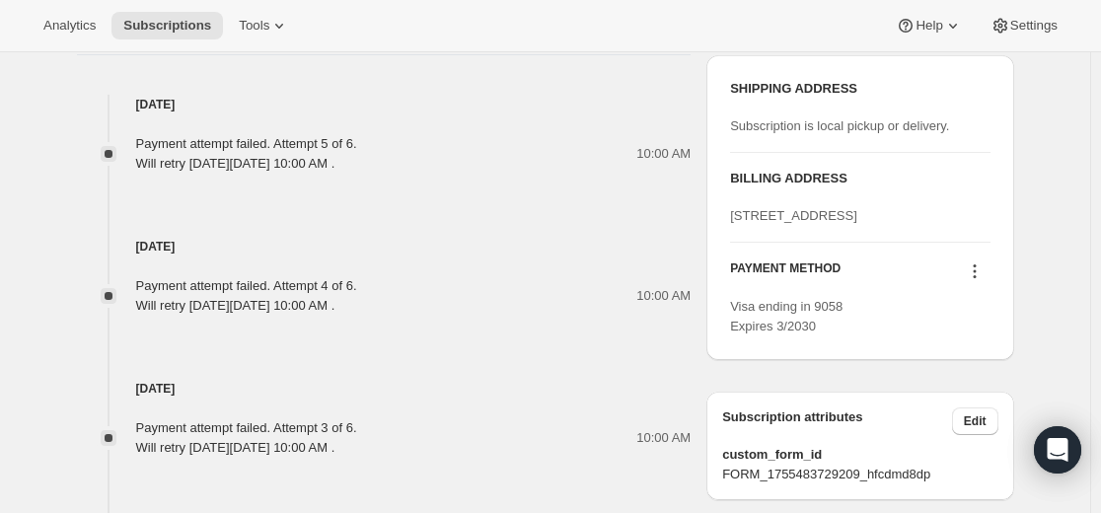
click at [976, 273] on icon at bounding box center [974, 271] width 3 height 3
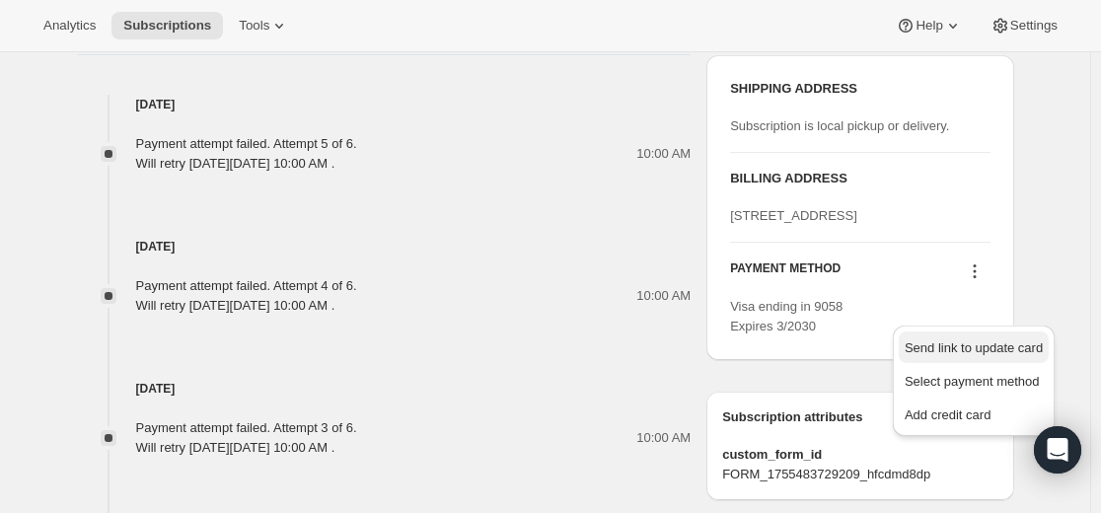
click at [952, 351] on span "Send link to update card" at bounding box center [974, 347] width 138 height 15
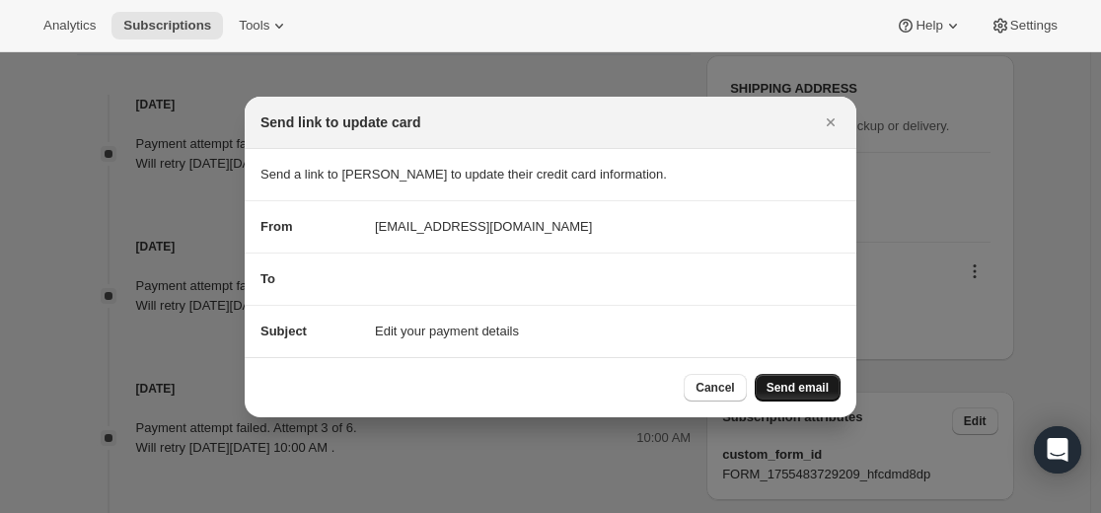
click at [820, 394] on span "Send email" at bounding box center [798, 388] width 62 height 16
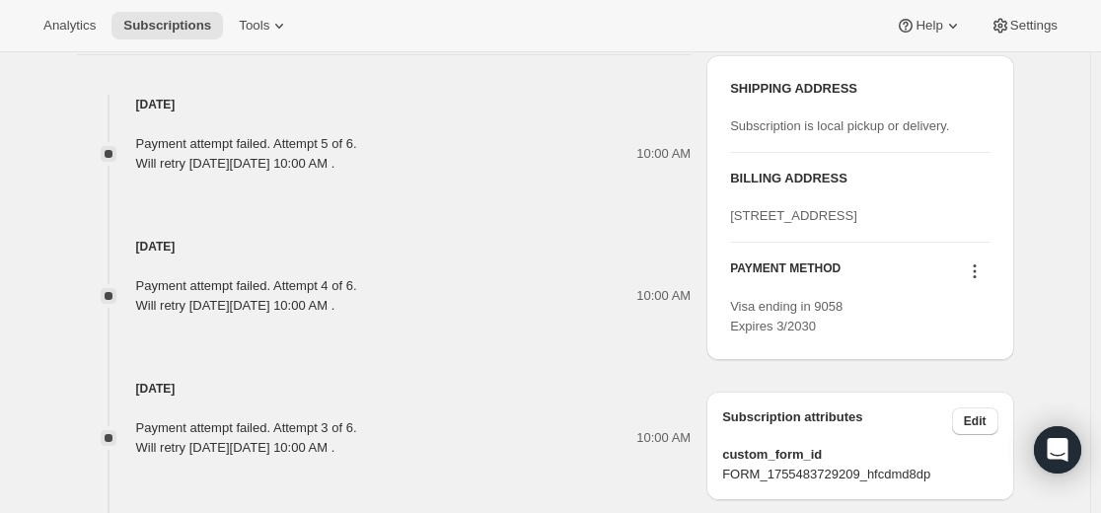
scroll to position [1086, 0]
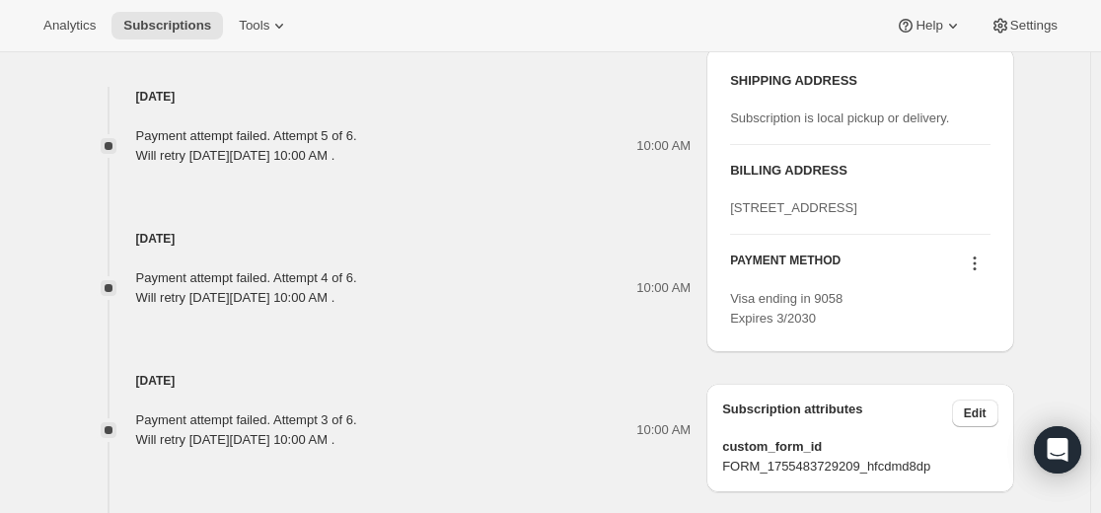
click at [977, 273] on icon at bounding box center [975, 264] width 20 height 20
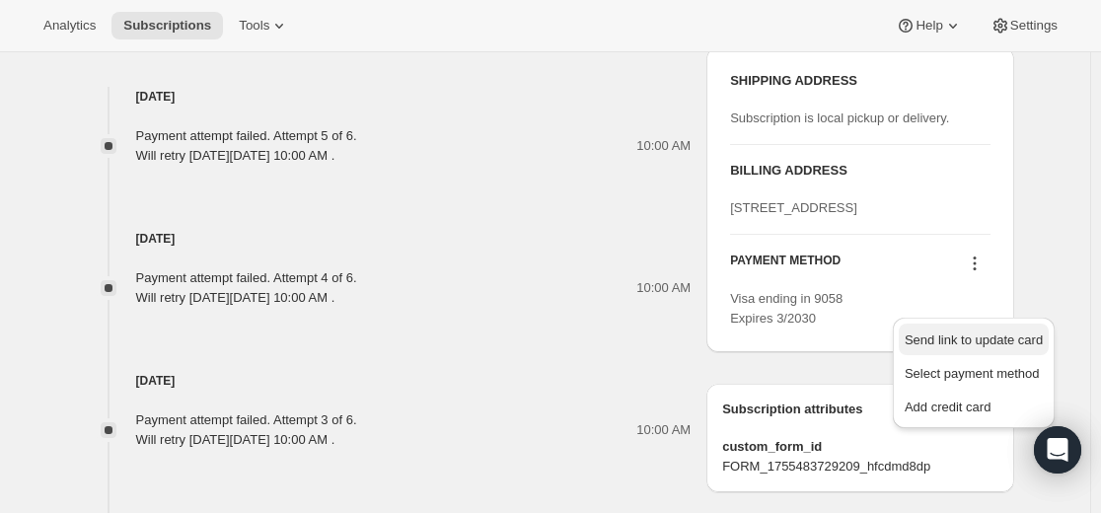
click at [959, 338] on span "Send link to update card" at bounding box center [974, 340] width 138 height 15
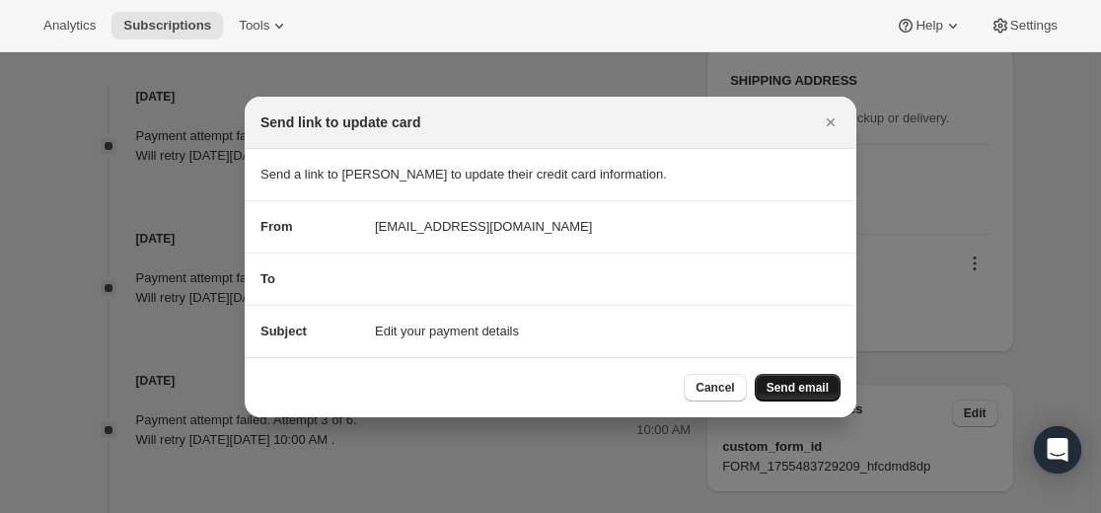
click at [797, 387] on span "Send email" at bounding box center [798, 388] width 62 height 16
